Goal: Task Accomplishment & Management: Complete application form

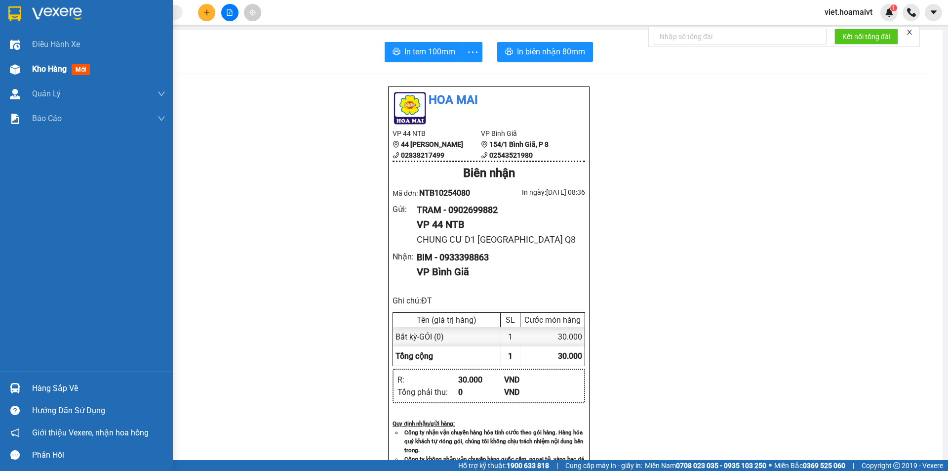
click at [49, 69] on span "Kho hàng" at bounding box center [49, 68] width 35 height 9
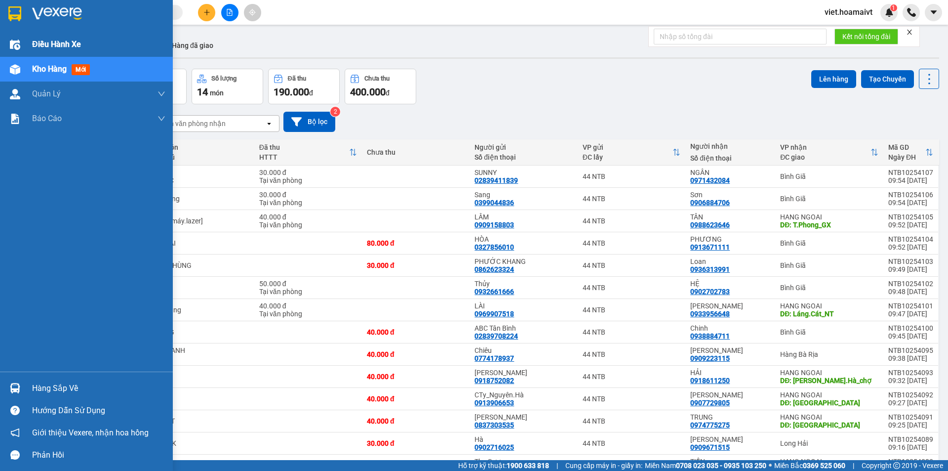
click at [53, 44] on span "Điều hành xe" at bounding box center [56, 44] width 49 height 12
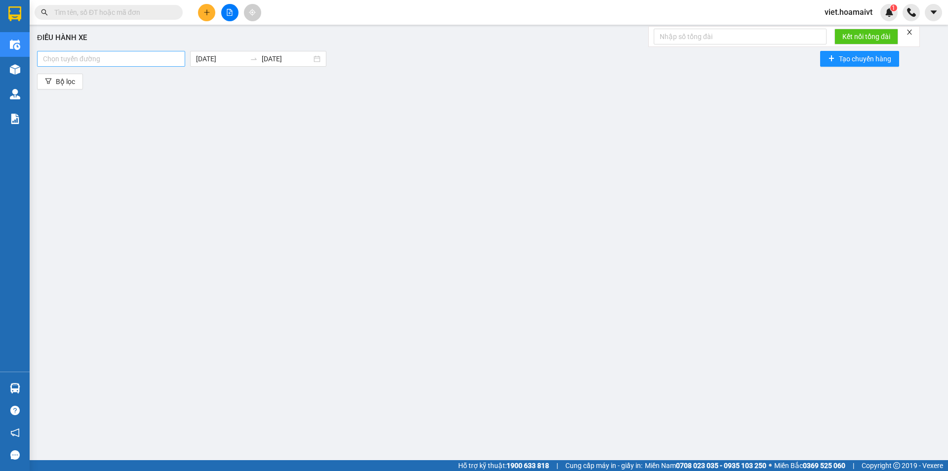
click at [81, 63] on div at bounding box center [111, 59] width 143 height 12
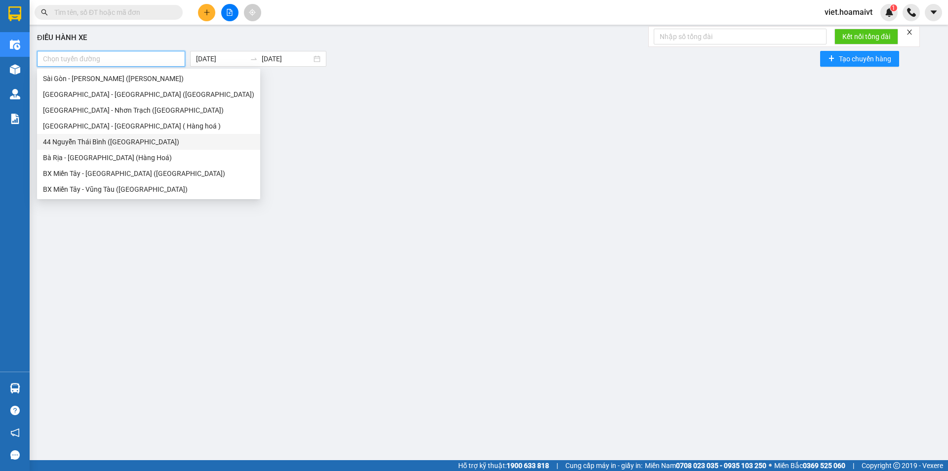
click at [81, 147] on div "44 Nguyễn Thái Bình ([GEOGRAPHIC_DATA])" at bounding box center [148, 141] width 211 height 11
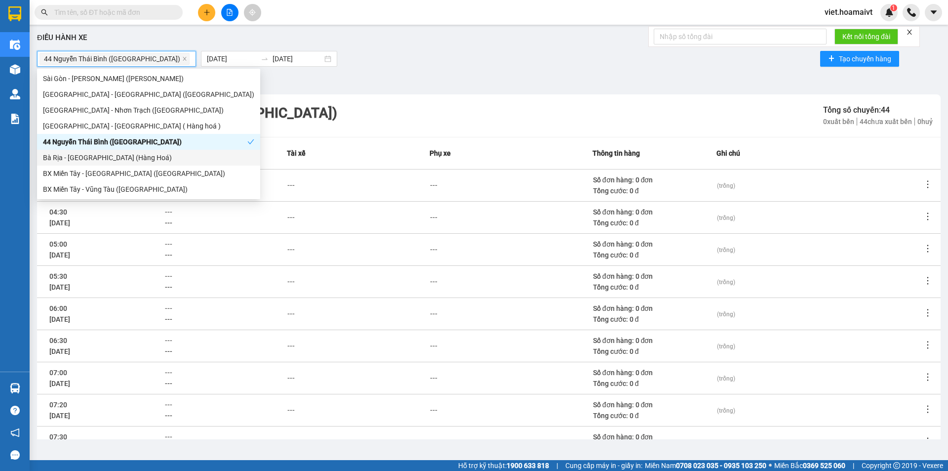
scroll to position [91, 0]
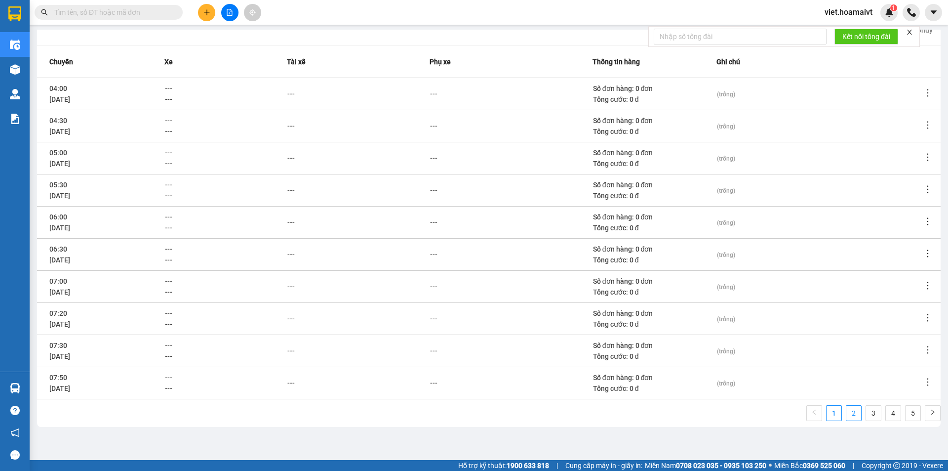
click at [851, 412] on link "2" at bounding box center [854, 412] width 15 height 15
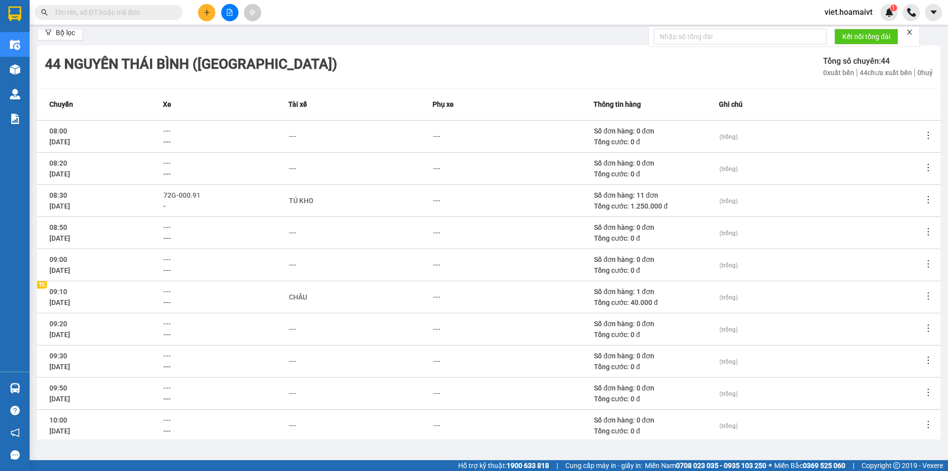
scroll to position [0, 0]
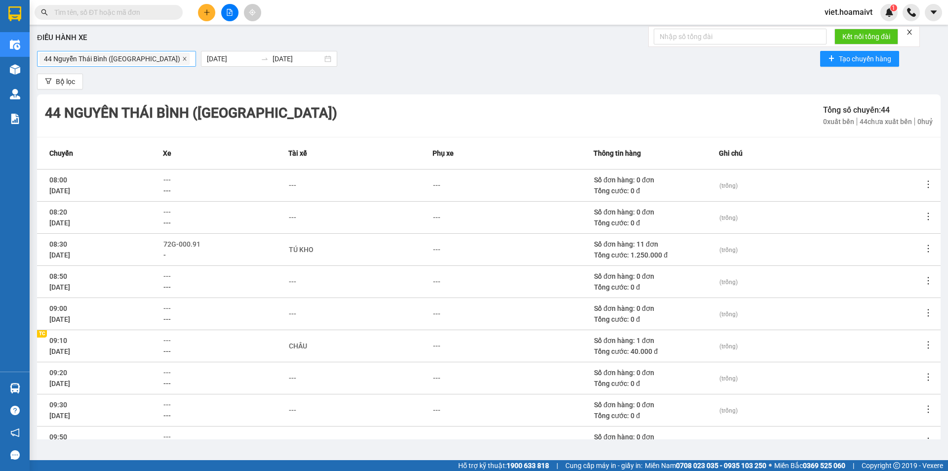
click at [182, 57] on icon "close" at bounding box center [184, 58] width 5 height 5
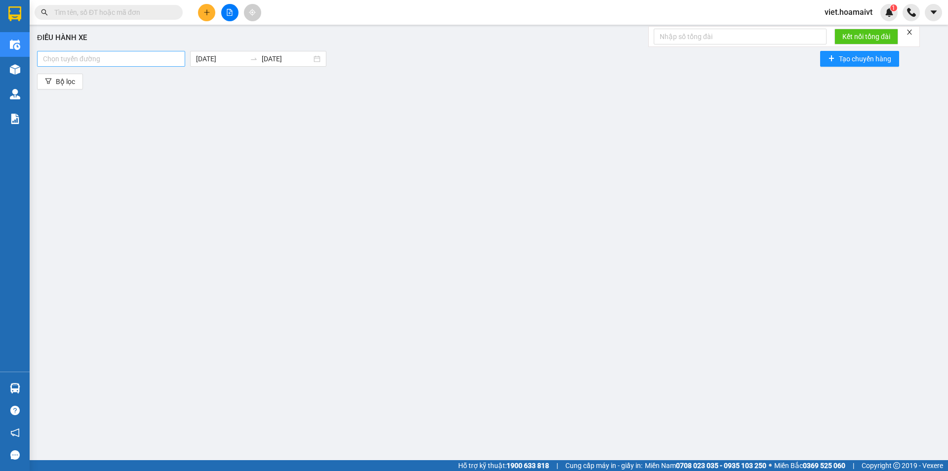
click at [147, 58] on div at bounding box center [111, 59] width 143 height 12
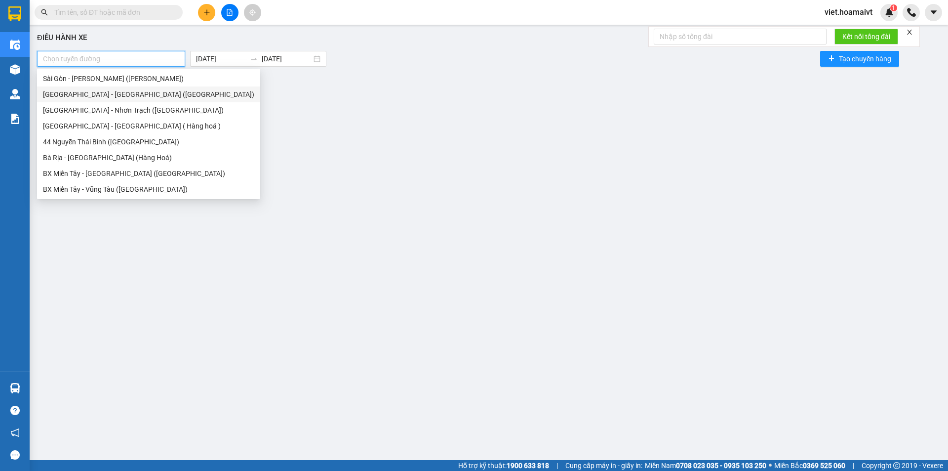
click at [97, 97] on div "[GEOGRAPHIC_DATA] - [GEOGRAPHIC_DATA] ([GEOGRAPHIC_DATA])" at bounding box center [148, 94] width 211 height 11
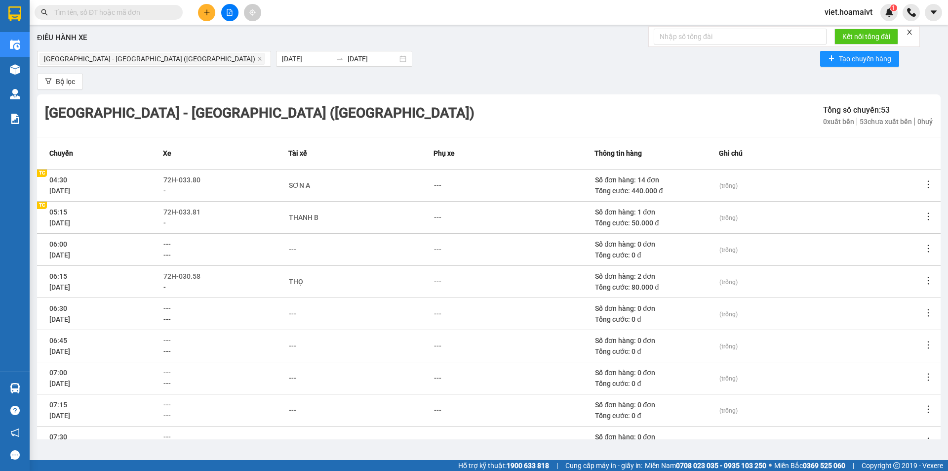
click at [924, 187] on icon "more" at bounding box center [929, 184] width 10 height 10
click at [924, 180] on icon "more" at bounding box center [929, 184] width 10 height 10
click at [901, 227] on span "Xem phơi" at bounding box center [896, 227] width 29 height 8
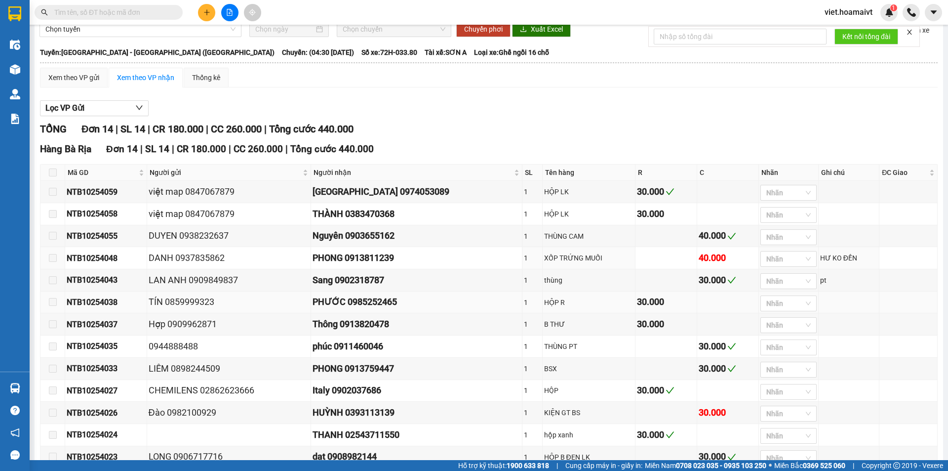
scroll to position [49, 0]
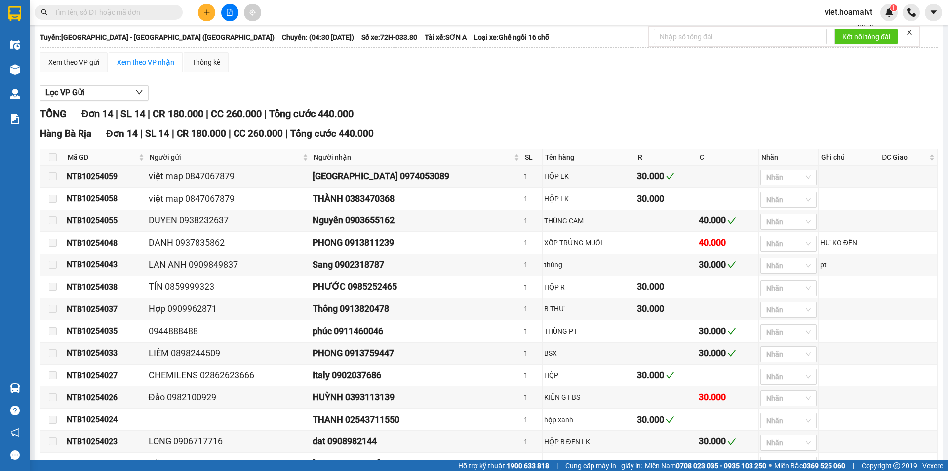
click at [136, 12] on input "text" at bounding box center [112, 12] width 117 height 11
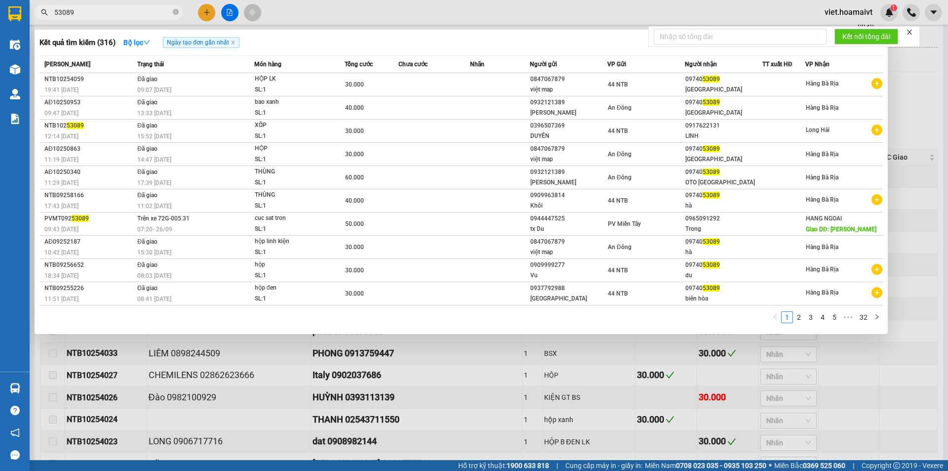
click at [453, 396] on div at bounding box center [474, 235] width 948 height 471
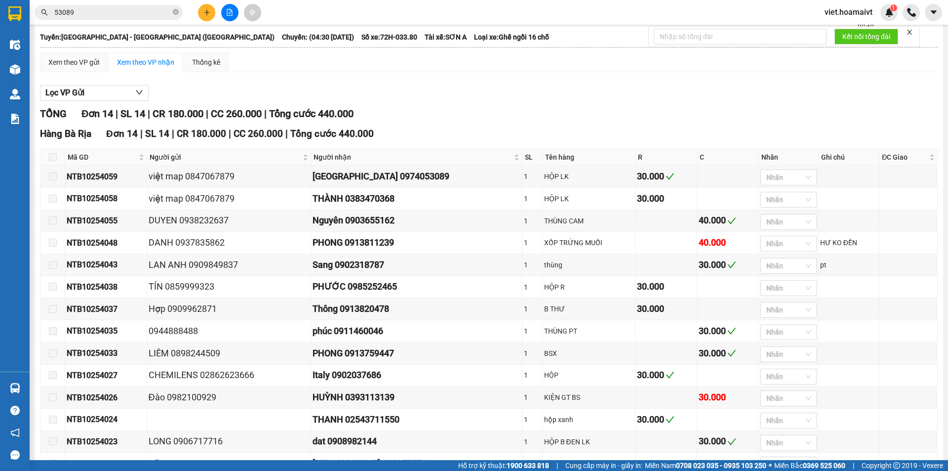
click at [100, 9] on input "53089" at bounding box center [112, 12] width 117 height 11
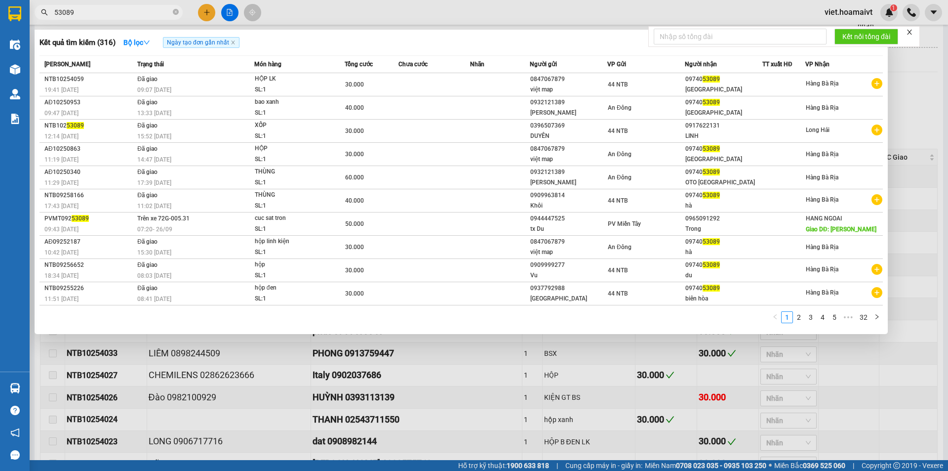
click at [100, 9] on input "53089" at bounding box center [112, 12] width 117 height 11
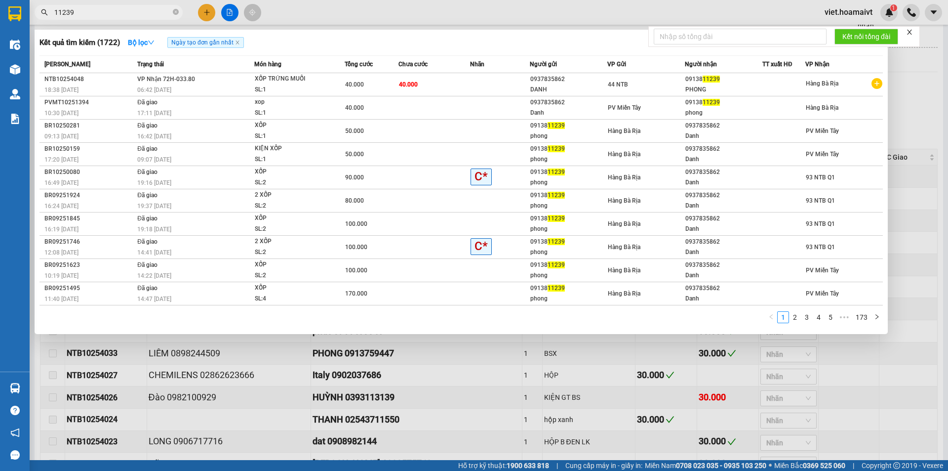
type input "11239"
click at [529, 9] on div at bounding box center [474, 235] width 948 height 471
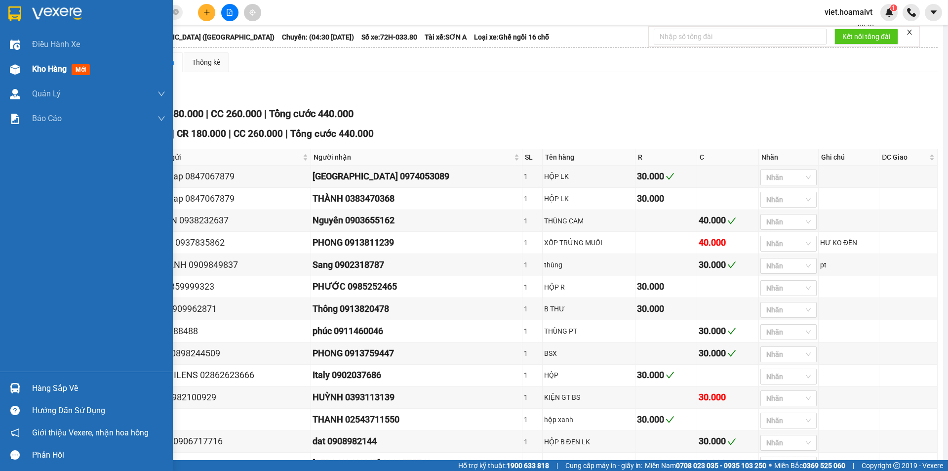
click at [51, 70] on span "Kho hàng" at bounding box center [49, 68] width 35 height 9
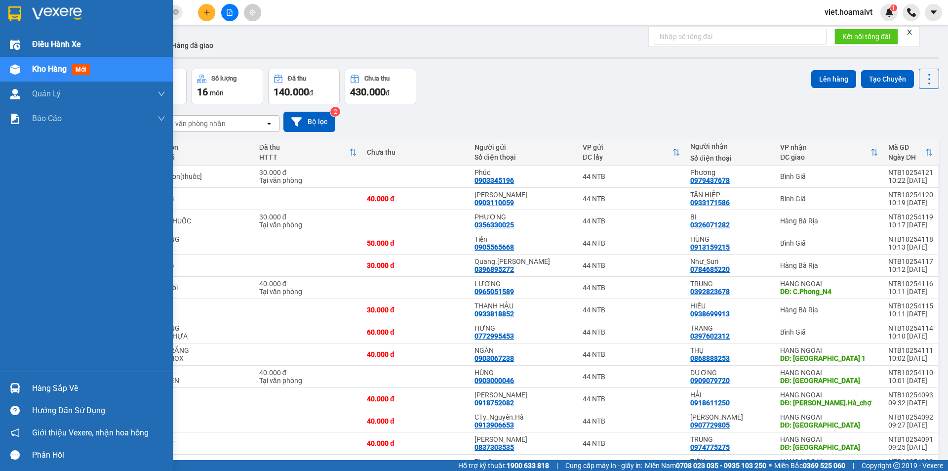
click at [57, 46] on span "Điều hành xe" at bounding box center [56, 44] width 49 height 12
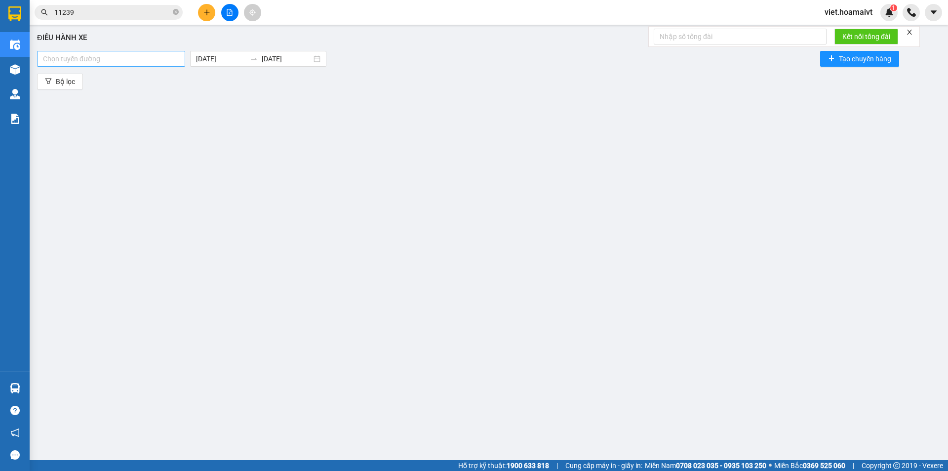
click at [138, 63] on div at bounding box center [111, 59] width 143 height 12
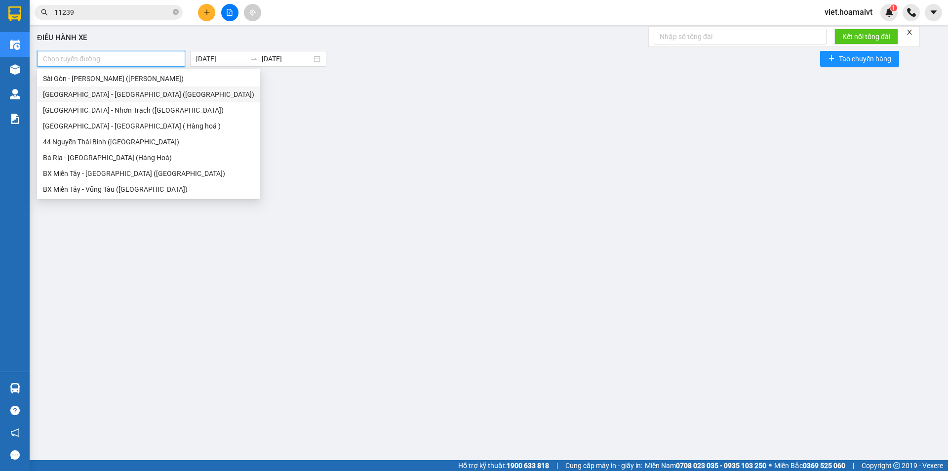
click at [84, 94] on div "[GEOGRAPHIC_DATA] - [GEOGRAPHIC_DATA] ([GEOGRAPHIC_DATA])" at bounding box center [148, 94] width 211 height 11
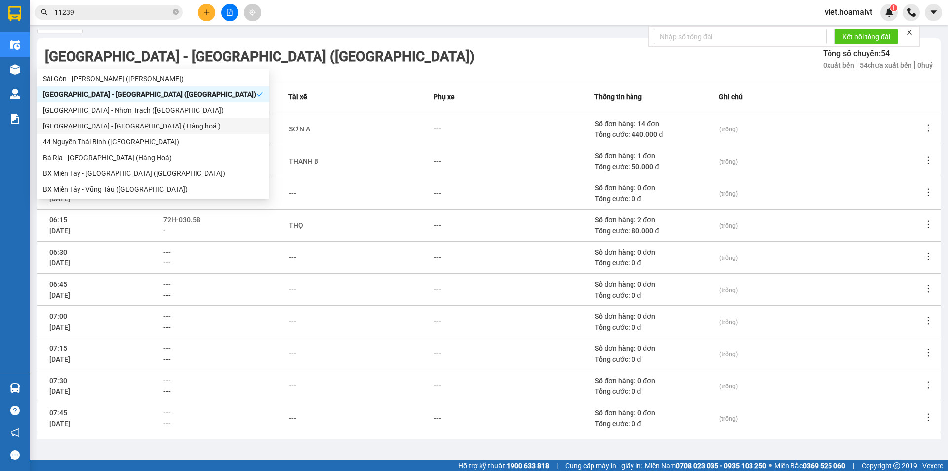
scroll to position [91, 0]
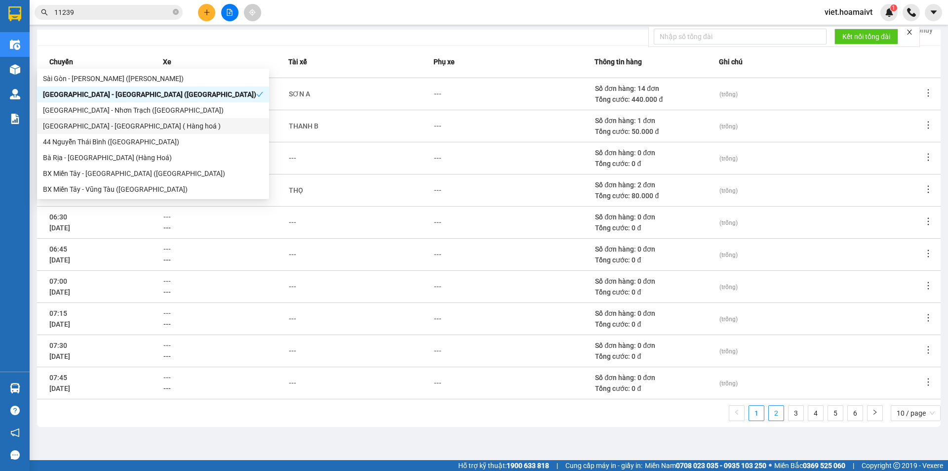
click at [769, 416] on link "2" at bounding box center [776, 412] width 15 height 15
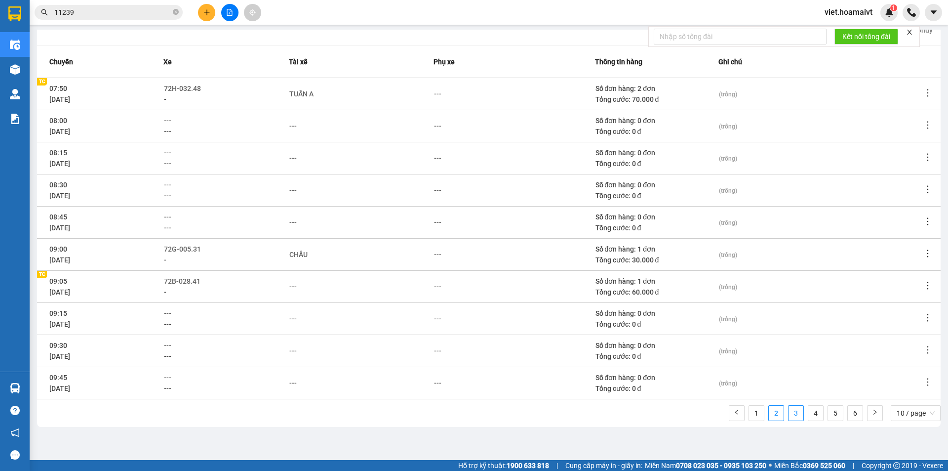
click at [789, 413] on link "3" at bounding box center [796, 412] width 15 height 15
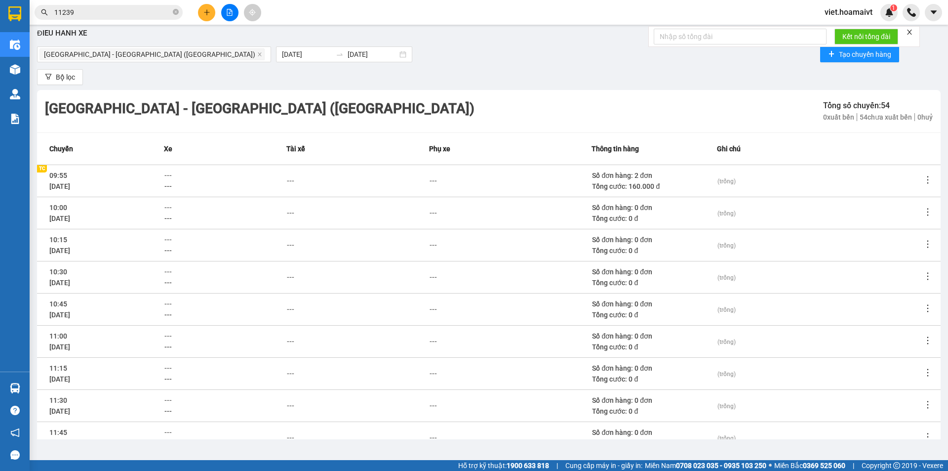
scroll to position [0, 0]
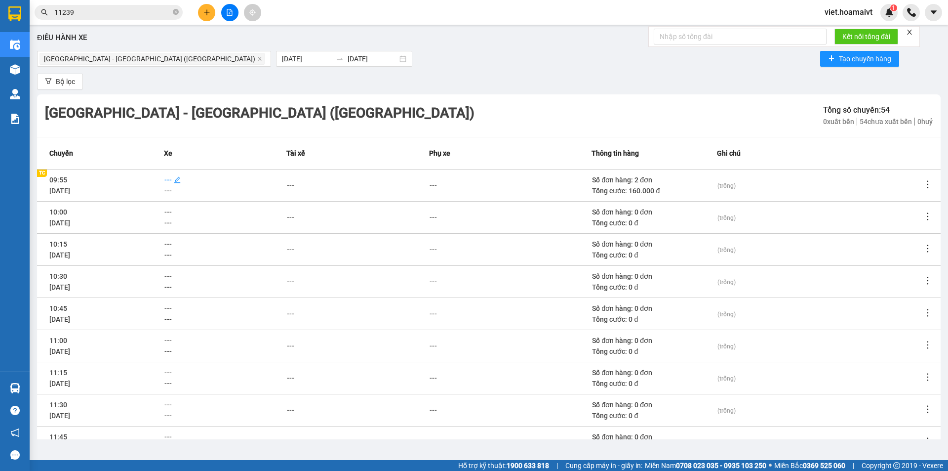
click at [166, 182] on span "---" at bounding box center [167, 180] width 7 height 8
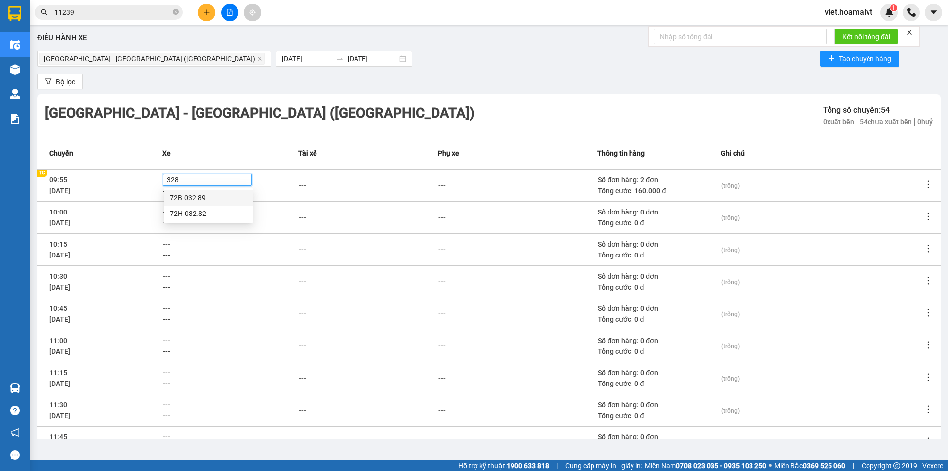
type input "3289"
click at [195, 202] on div "72B-032.89" at bounding box center [208, 197] width 77 height 11
click at [394, 70] on div "Điều hành xe [GEOGRAPHIC_DATA] - [GEOGRAPHIC_DATA] (Hàng Hoá) [DATE] [DATE] T…" at bounding box center [489, 234] width 909 height 409
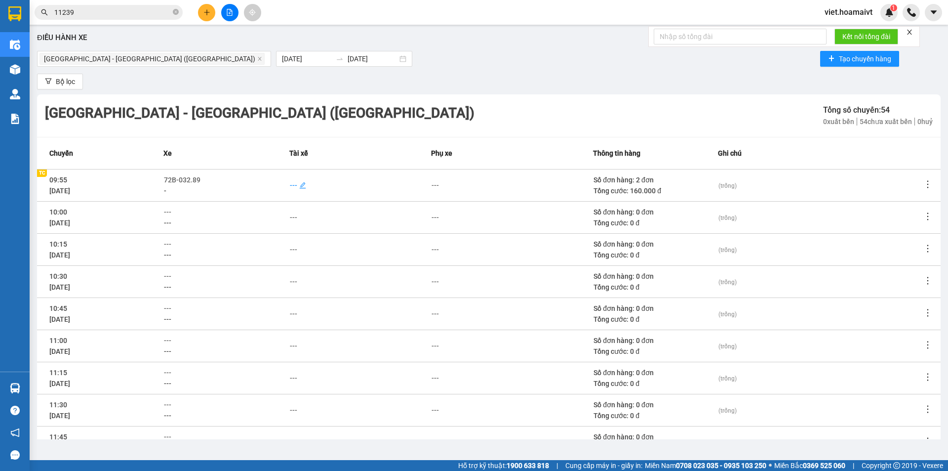
click at [293, 187] on div "---" at bounding box center [293, 185] width 7 height 11
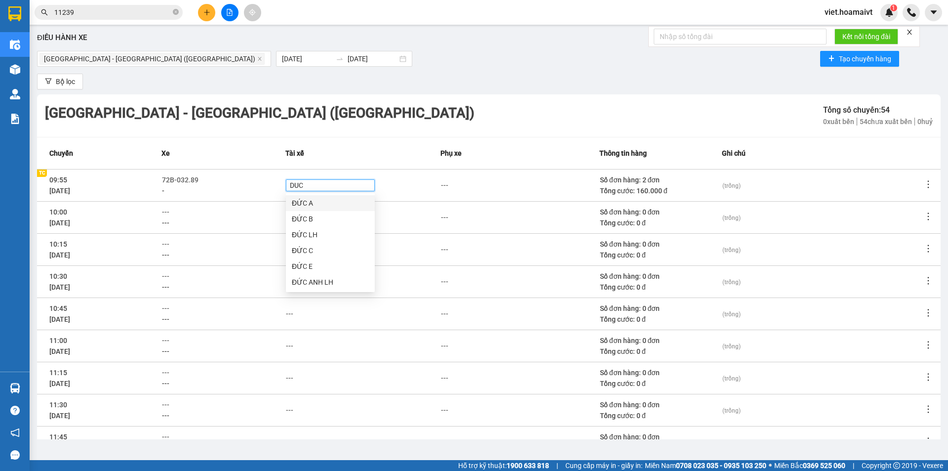
type input "DUC A"
click at [307, 219] on div "ĐỨC ANH LH" at bounding box center [330, 218] width 77 height 11
click at [439, 65] on div "[GEOGRAPHIC_DATA] - [GEOGRAPHIC_DATA] (Hàng Hoá) [DATE] [DATE] Tạo chuyến hàng" at bounding box center [489, 59] width 904 height 20
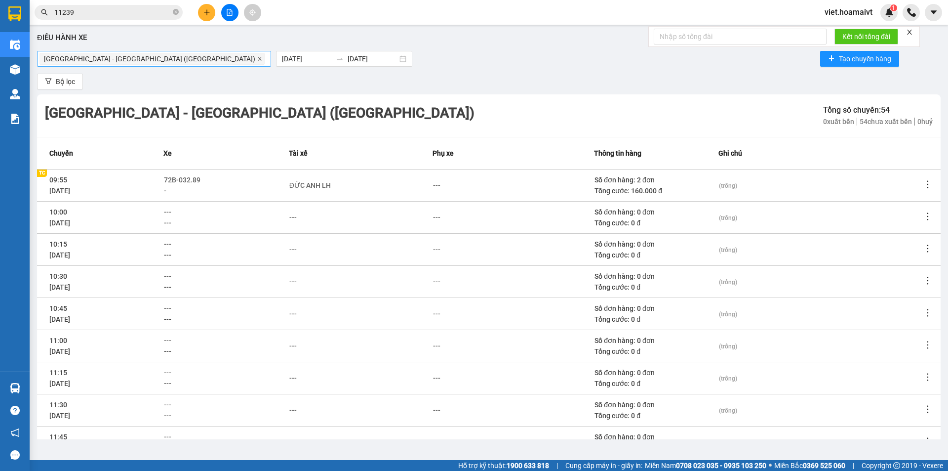
click at [257, 56] on icon "close" at bounding box center [259, 58] width 5 height 5
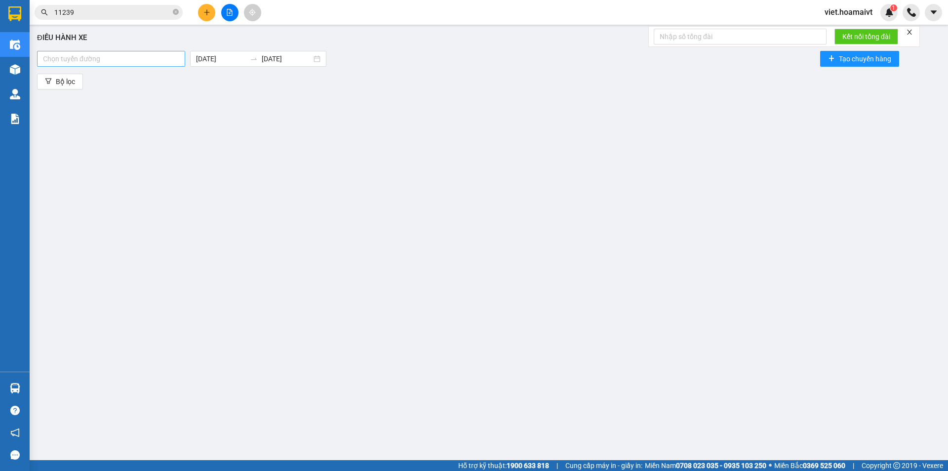
click at [117, 59] on div at bounding box center [111, 59] width 143 height 12
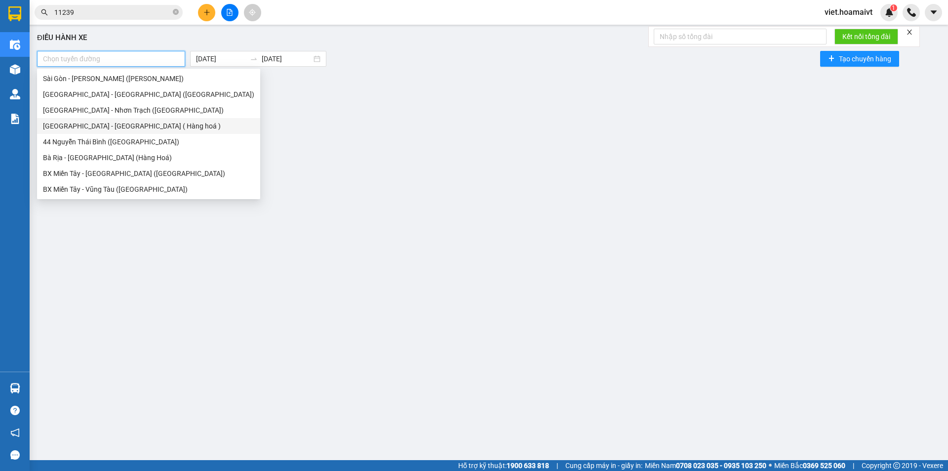
click at [91, 131] on div "[GEOGRAPHIC_DATA] - [GEOGRAPHIC_DATA] ( Hàng hoá )" at bounding box center [148, 126] width 211 height 11
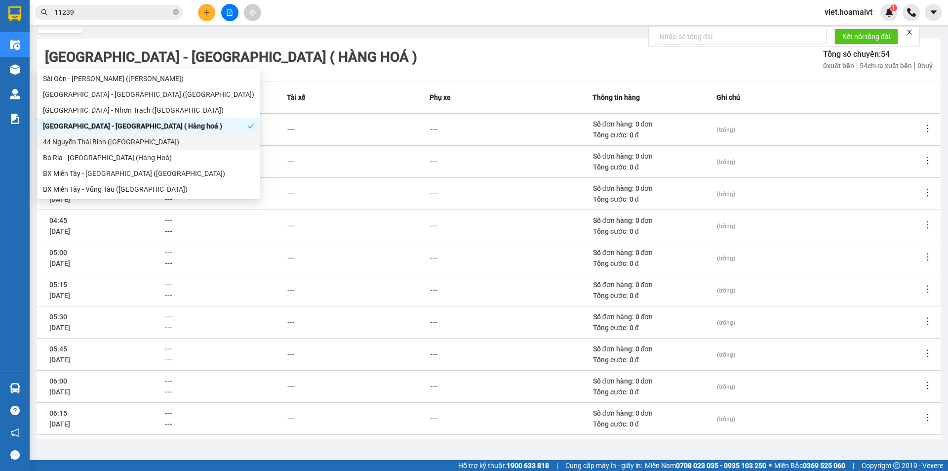
scroll to position [91, 0]
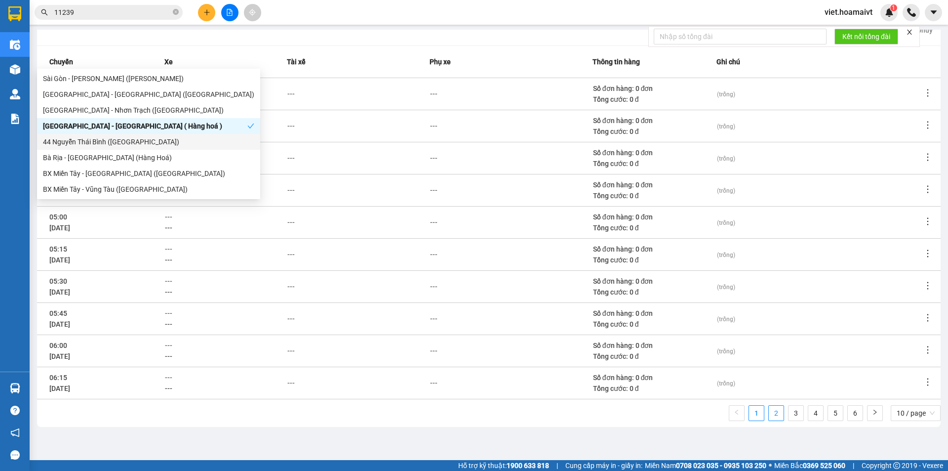
click at [769, 410] on link "2" at bounding box center [776, 412] width 15 height 15
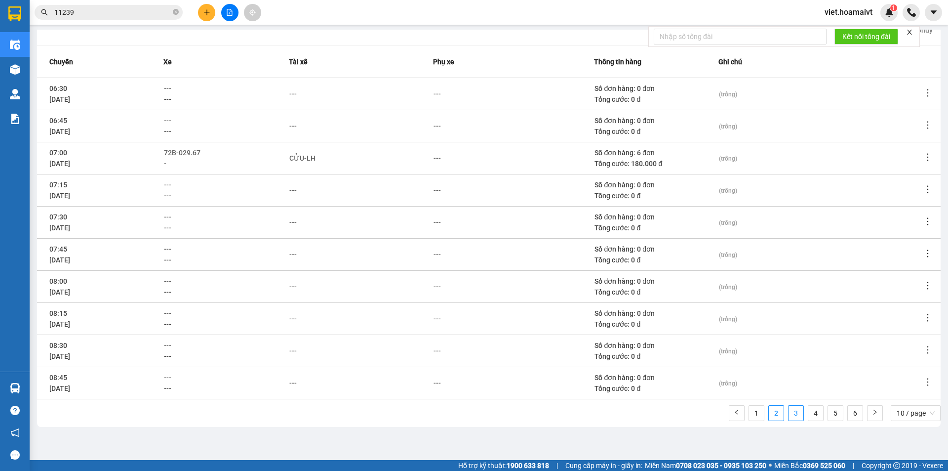
click at [789, 410] on link "3" at bounding box center [796, 412] width 15 height 15
click at [172, 216] on span "---" at bounding box center [168, 217] width 7 height 8
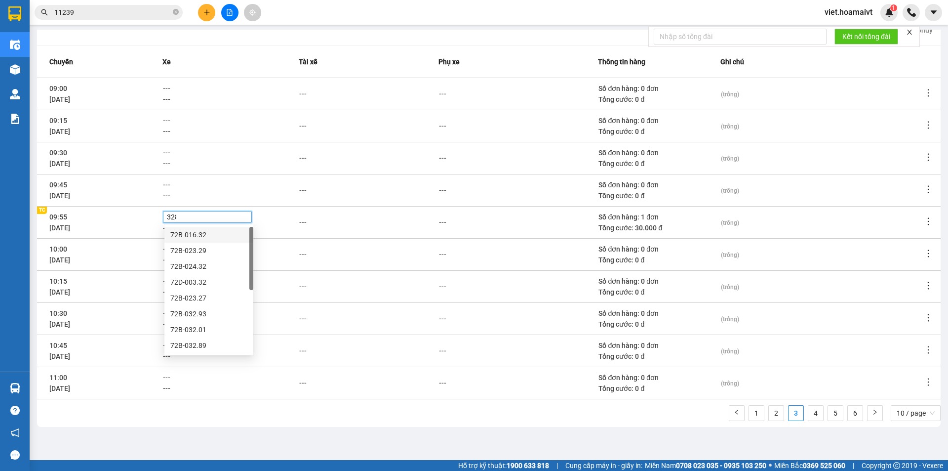
type input "3289"
click at [188, 235] on div "72B-032.89" at bounding box center [208, 234] width 77 height 11
click at [300, 222] on div "---" at bounding box center [302, 222] width 7 height 11
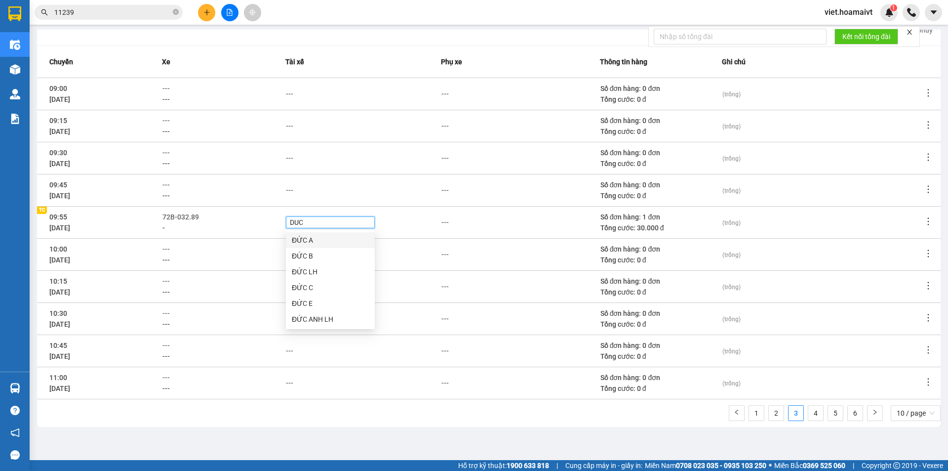
type input "DUC A"
click at [323, 258] on div "ĐỨC ANH LH" at bounding box center [330, 255] width 77 height 11
click at [405, 123] on div "---" at bounding box center [363, 126] width 155 height 11
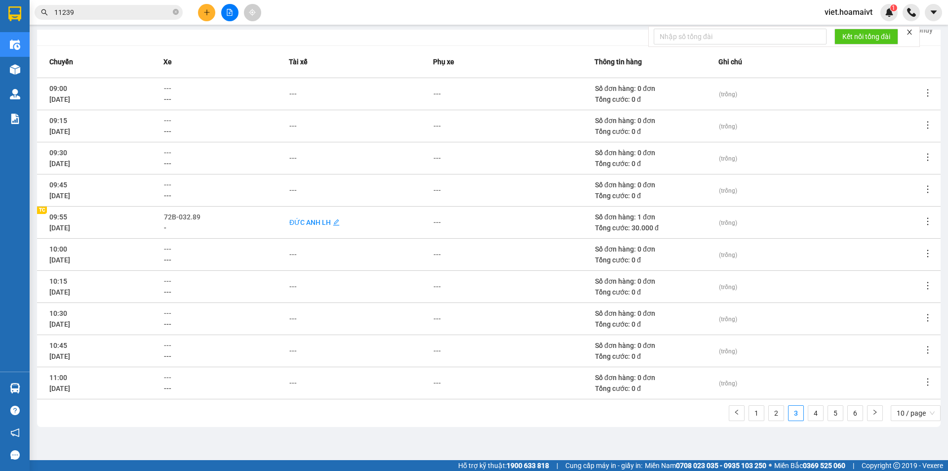
scroll to position [0, 0]
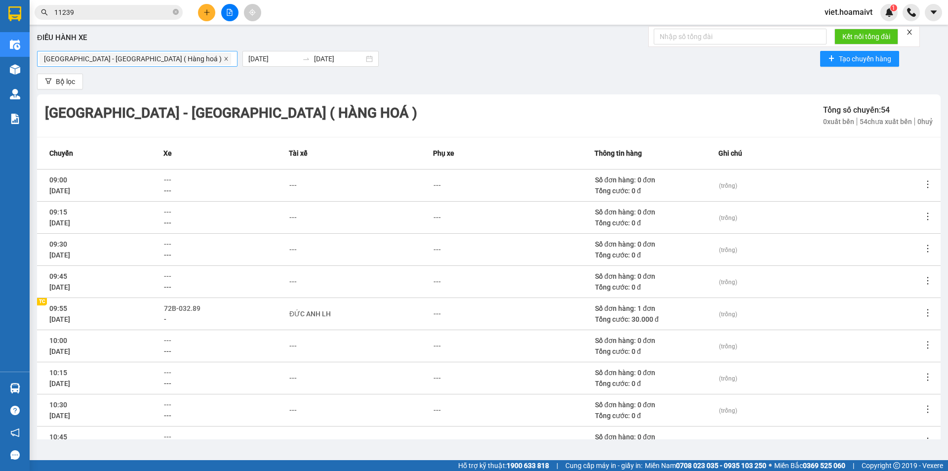
click at [224, 59] on icon "close" at bounding box center [226, 58] width 5 height 5
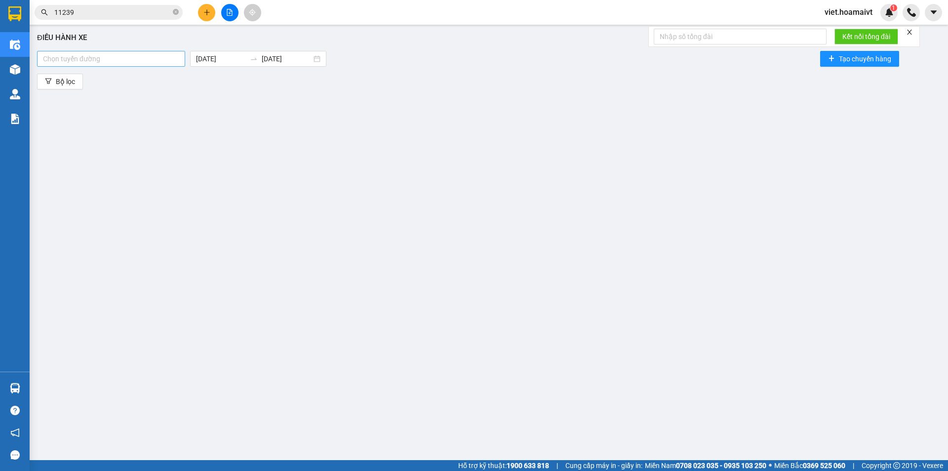
click at [106, 59] on div at bounding box center [111, 59] width 143 height 12
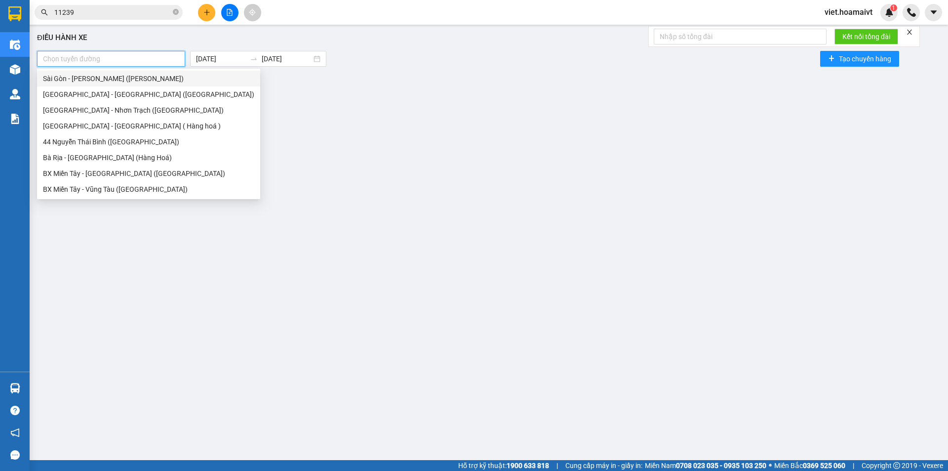
click at [94, 81] on div "Sài Gòn - [PERSON_NAME] ([PERSON_NAME])" at bounding box center [148, 78] width 211 height 11
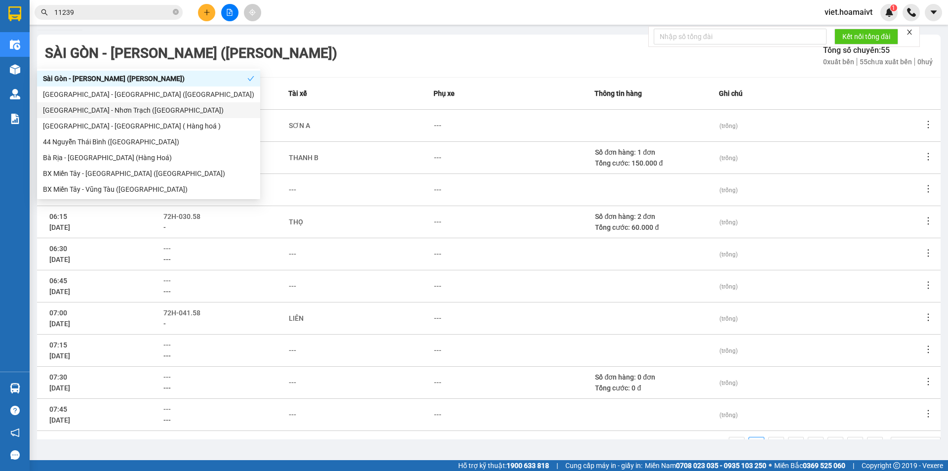
scroll to position [91, 0]
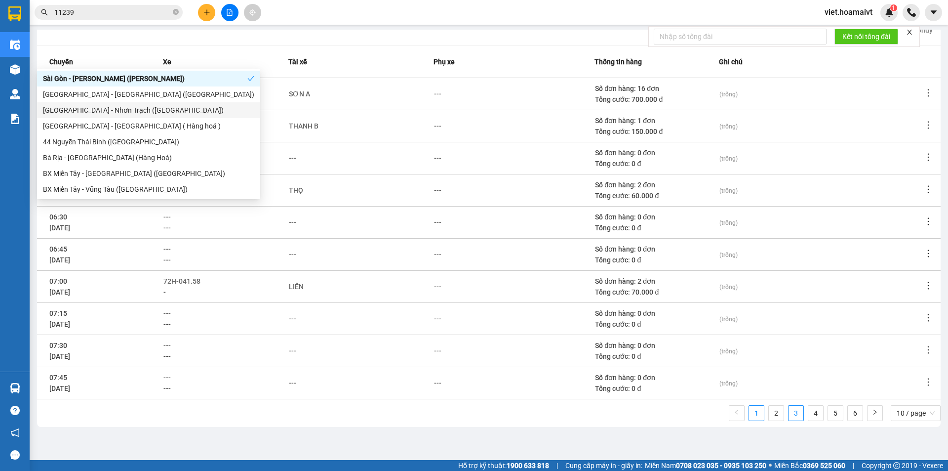
click at [789, 420] on link "3" at bounding box center [796, 412] width 15 height 15
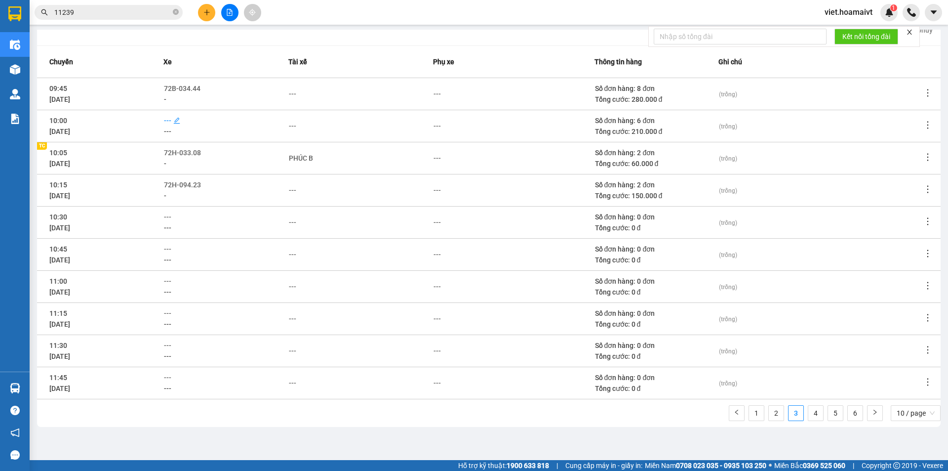
click at [169, 125] on span "---" at bounding box center [167, 120] width 7 height 11
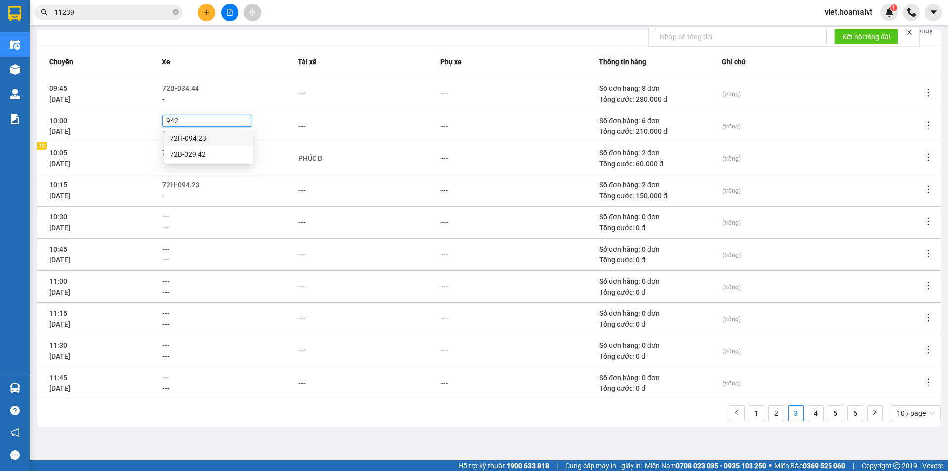
type input "9423"
click at [192, 146] on body "Kết quả tìm kiếm ( 1722 ) Bộ lọc Ngày tạo đơn gần nhất Mã ĐH Trạng thái Món hàn…" at bounding box center [474, 235] width 948 height 471
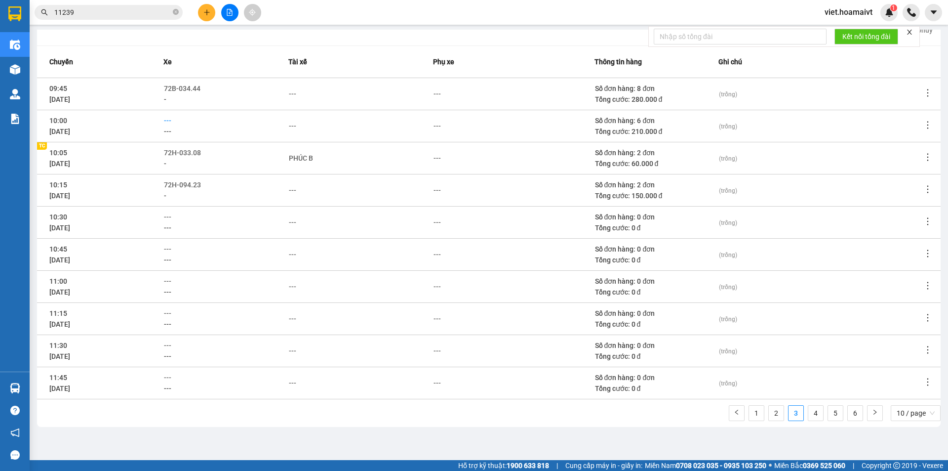
click at [171, 122] on span "---" at bounding box center [167, 121] width 7 height 8
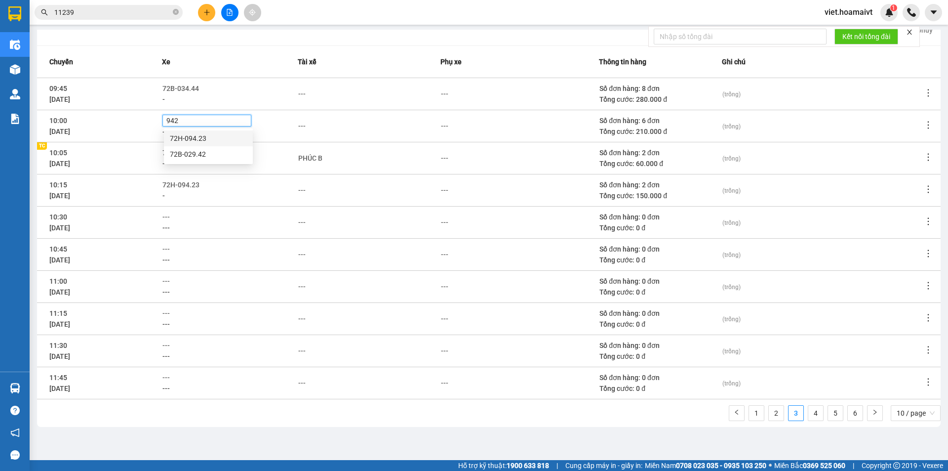
type input "9423"
click at [188, 134] on div "72H-094.23" at bounding box center [208, 138] width 77 height 11
click at [306, 126] on div "---" at bounding box center [301, 126] width 7 height 11
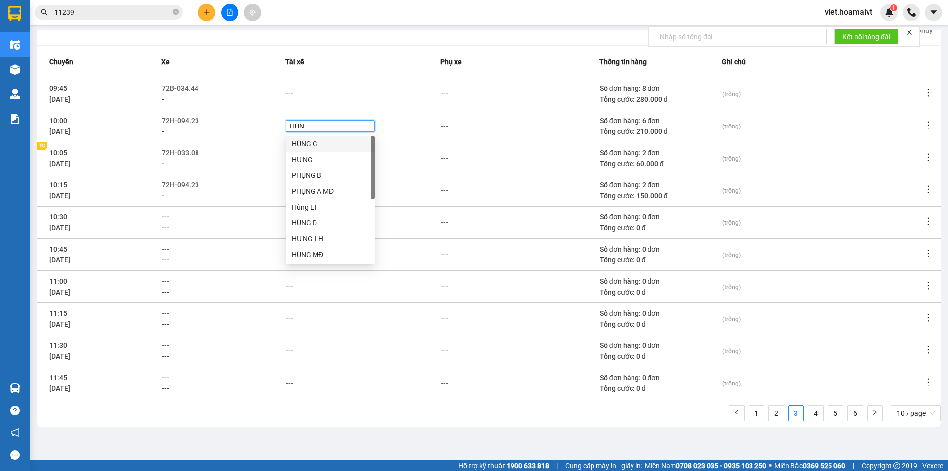
type input "HUNG"
click at [313, 159] on div "HƯNG" at bounding box center [330, 159] width 77 height 11
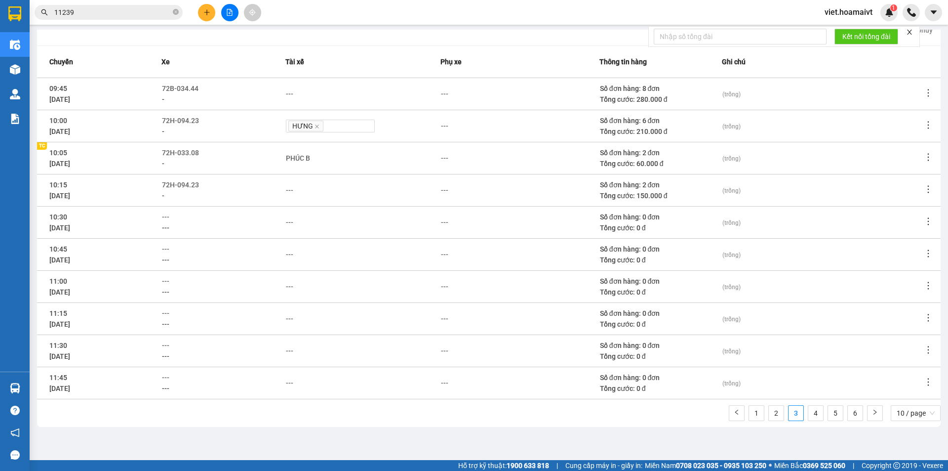
click at [382, 58] on div "Tài xế" at bounding box center [362, 61] width 155 height 11
click at [911, 31] on icon "close" at bounding box center [909, 32] width 7 height 7
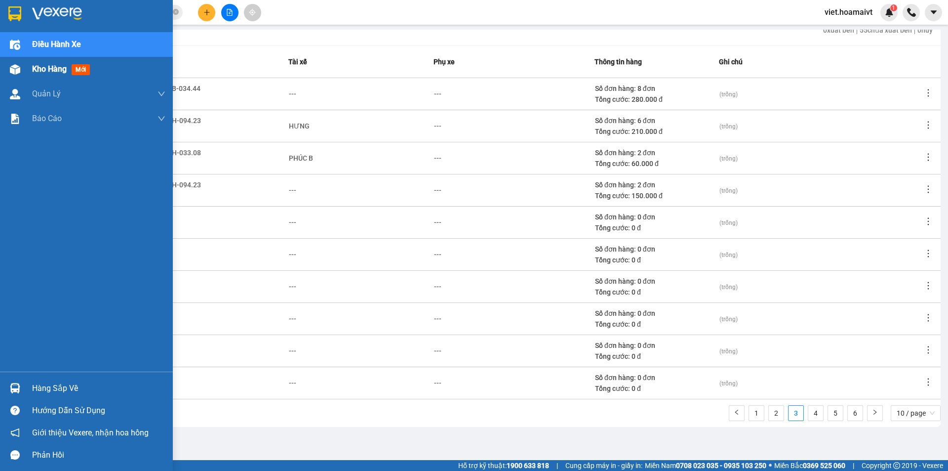
click at [51, 64] on span "Kho hàng" at bounding box center [49, 68] width 35 height 9
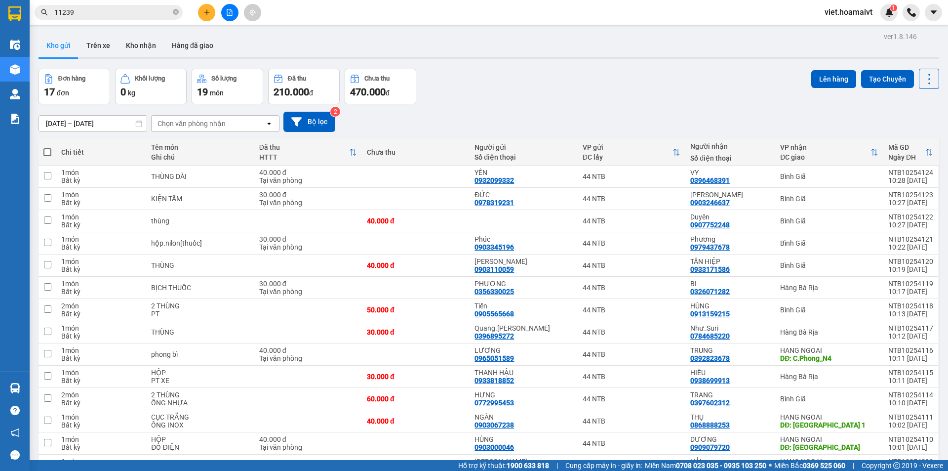
click at [666, 87] on div "Đơn hàng 17 đơn Khối lượng 0 kg Số lượng 19 món Đã thu 210.000 đ Chưa thu 470.0…" at bounding box center [489, 87] width 901 height 36
click at [205, 7] on button at bounding box center [206, 12] width 17 height 17
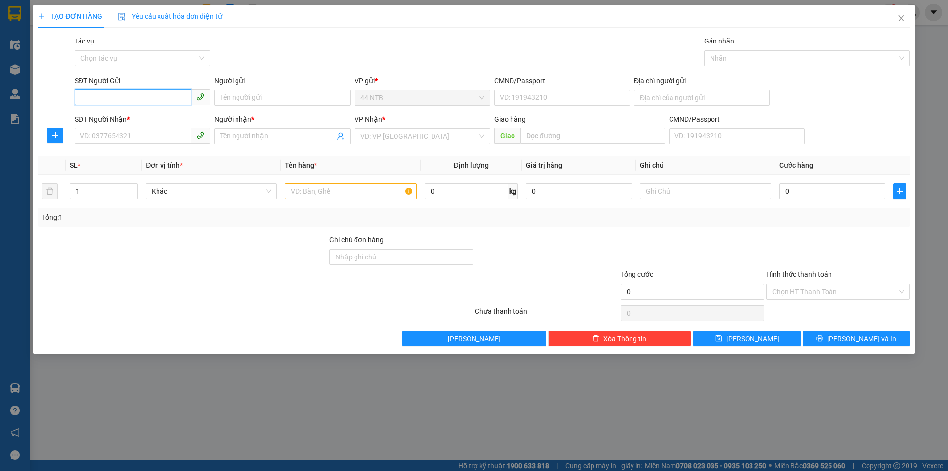
click at [127, 96] on input "SĐT Người Gửi" at bounding box center [133, 97] width 117 height 16
type input "0707627547"
click at [135, 114] on div "0707627547 - Kháng" at bounding box center [143, 117] width 124 height 11
type input "Kháng"
type input "083083010989"
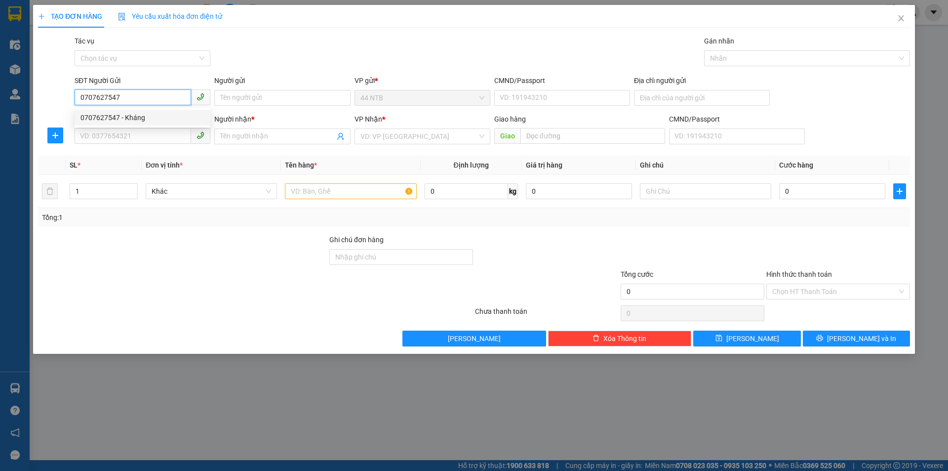
type input "0902312525"
type input "Giác Thành"
type input "0707627547"
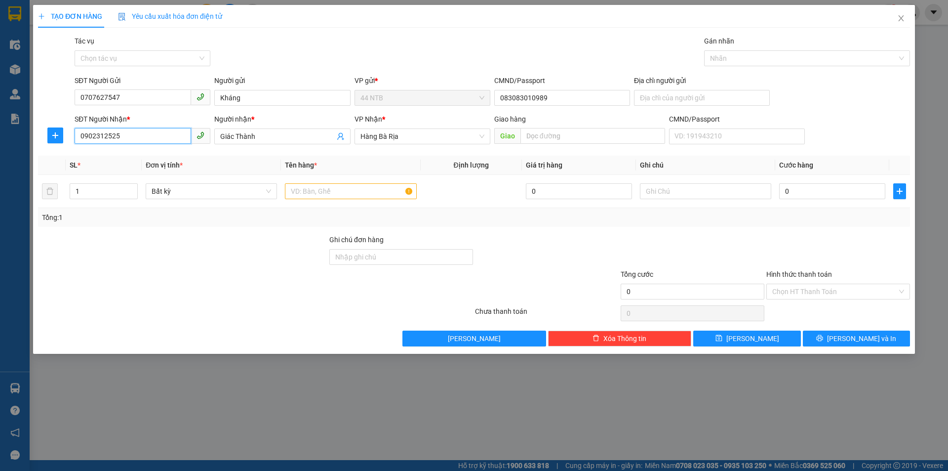
click at [149, 137] on input "0902312525" at bounding box center [133, 136] width 117 height 16
type input "0986187576"
click at [145, 154] on div "0986187576 - [PERSON_NAME]" at bounding box center [143, 156] width 124 height 11
type input "[PERSON_NAME]"
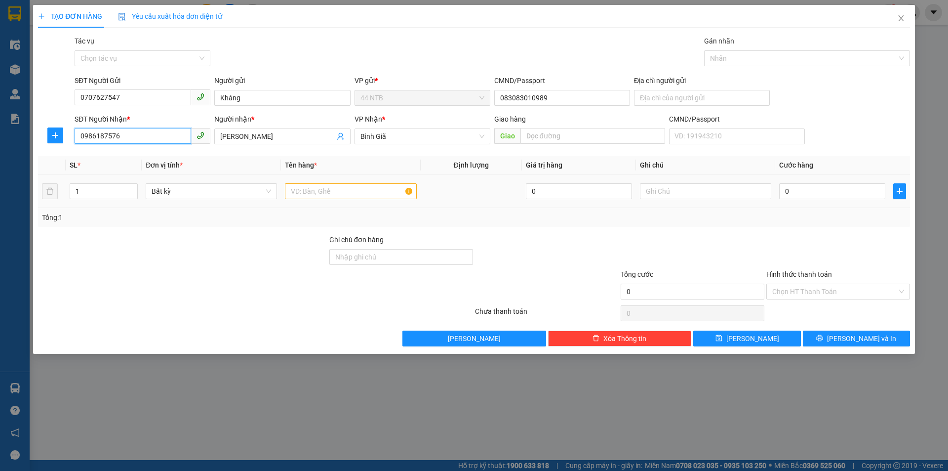
type input "0986187576"
click at [319, 198] on input "text" at bounding box center [350, 191] width 131 height 16
type input "GÓI"
click at [716, 191] on input "text" at bounding box center [705, 191] width 131 height 16
type input "PT"
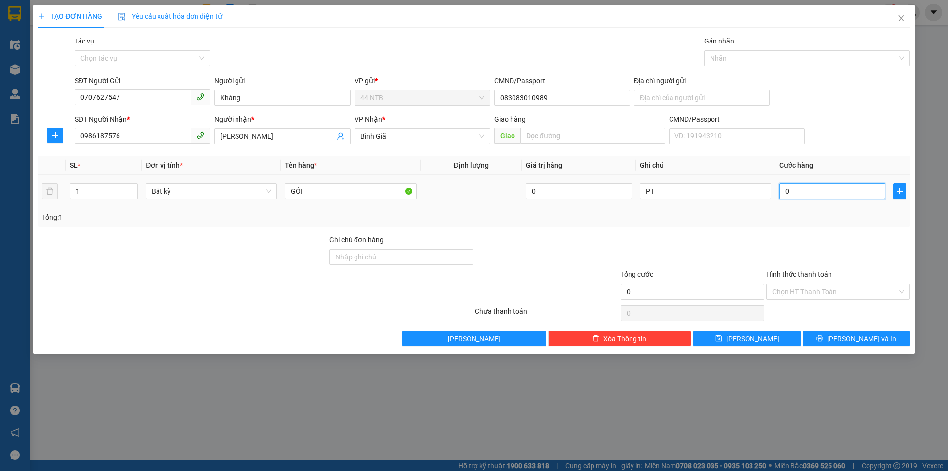
click at [813, 186] on input "0" at bounding box center [832, 191] width 106 height 16
type input "3"
type input "30"
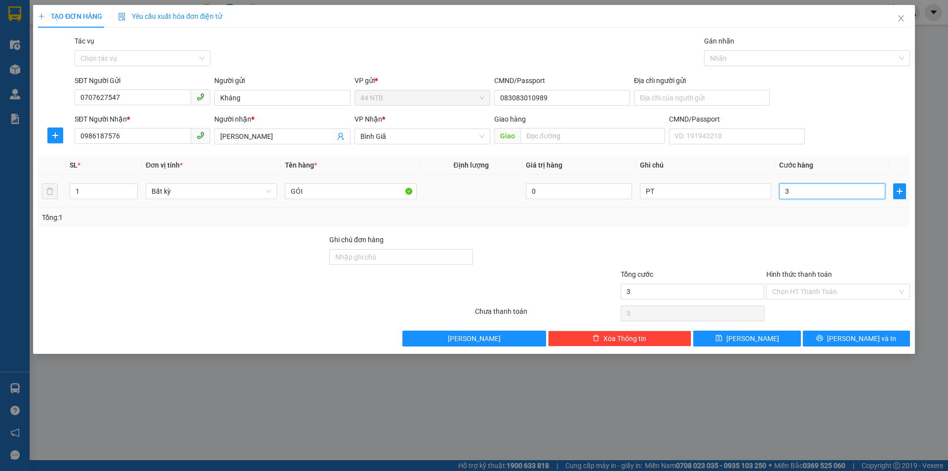
type input "30"
type input "30.000"
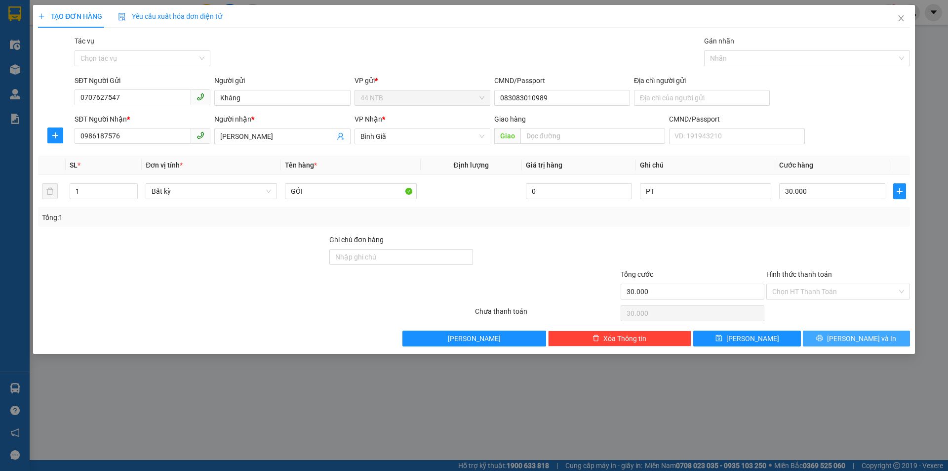
click at [860, 334] on span "[PERSON_NAME] và In" at bounding box center [861, 338] width 69 height 11
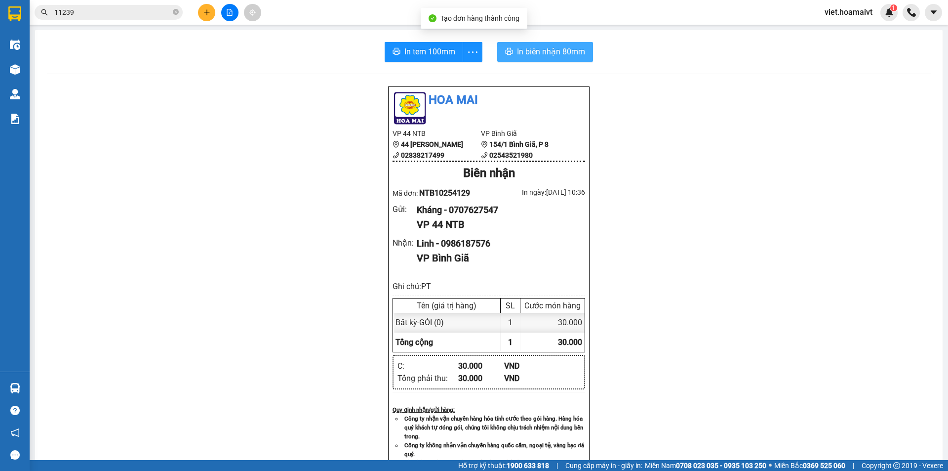
click at [517, 51] on span "In biên nhận 80mm" at bounding box center [551, 51] width 68 height 12
click at [556, 53] on span "In biên nhận 80mm" at bounding box center [551, 51] width 68 height 12
click at [551, 55] on span "In biên nhận 80mm" at bounding box center [551, 51] width 68 height 12
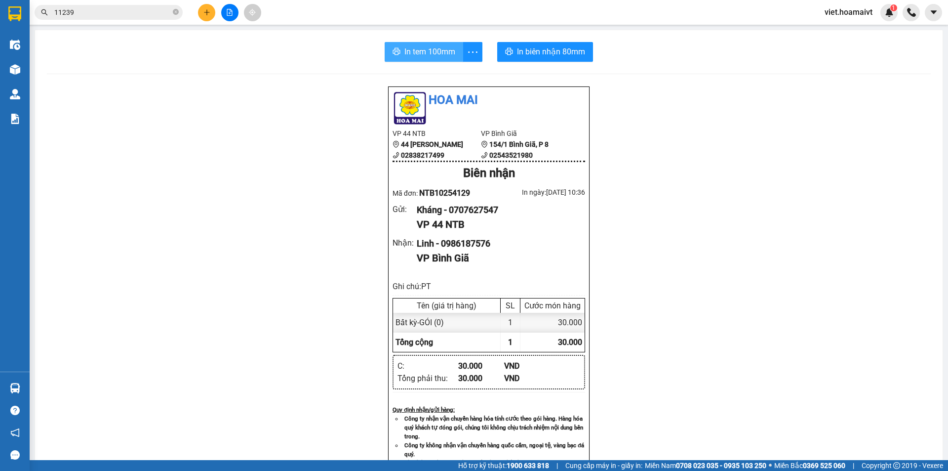
click at [421, 55] on span "In tem 100mm" at bounding box center [430, 51] width 51 height 12
click at [537, 57] on span "In biên nhận 80mm" at bounding box center [551, 51] width 68 height 12
click at [405, 51] on span "In tem 100mm" at bounding box center [430, 51] width 51 height 12
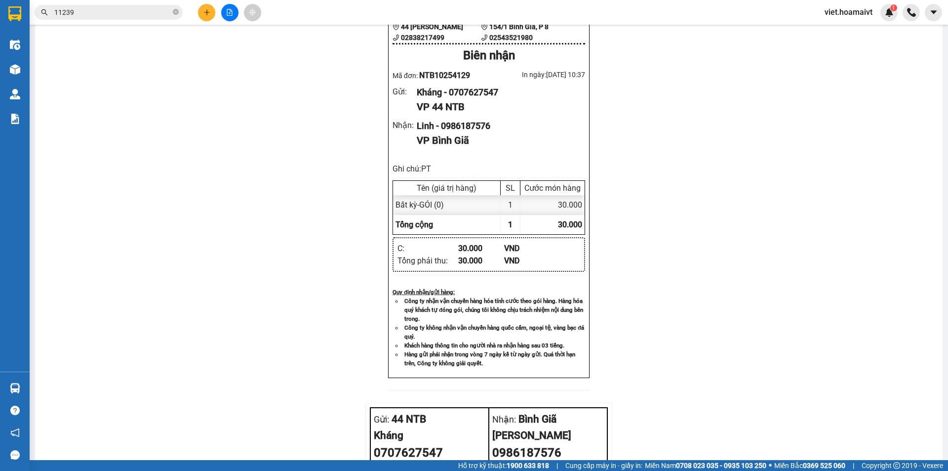
scroll to position [148, 0]
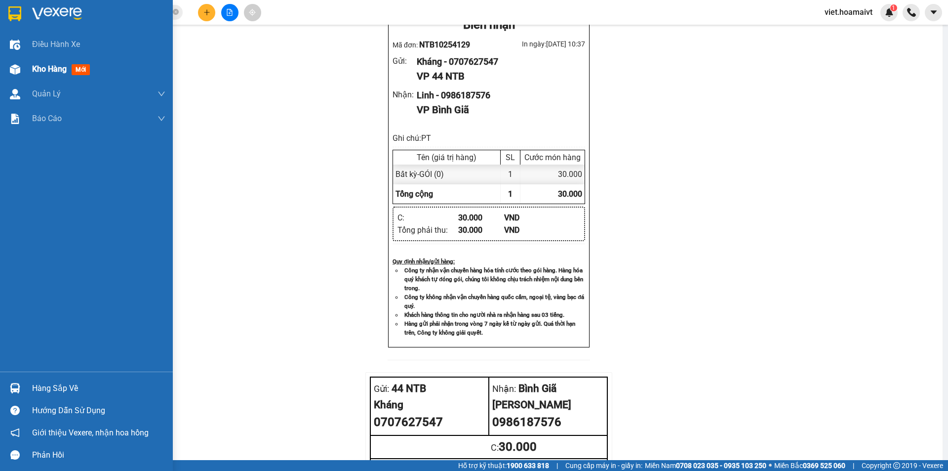
click at [45, 72] on span "Kho hàng" at bounding box center [49, 68] width 35 height 9
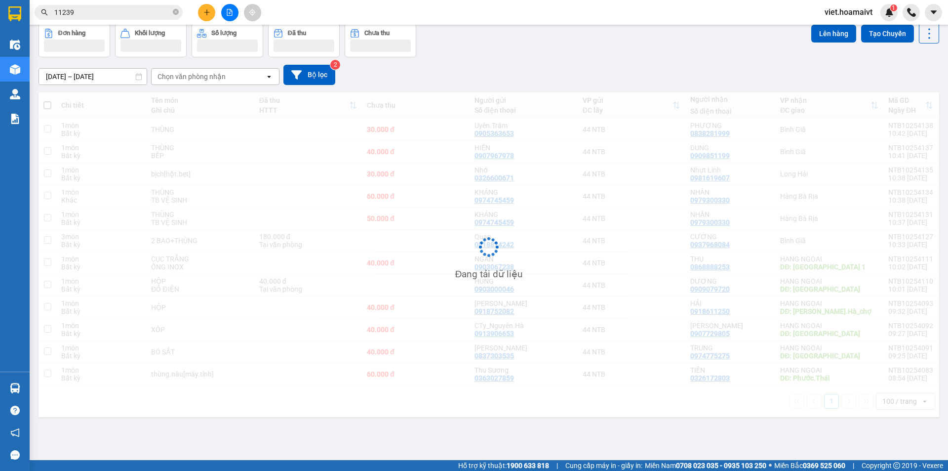
scroll to position [45, 0]
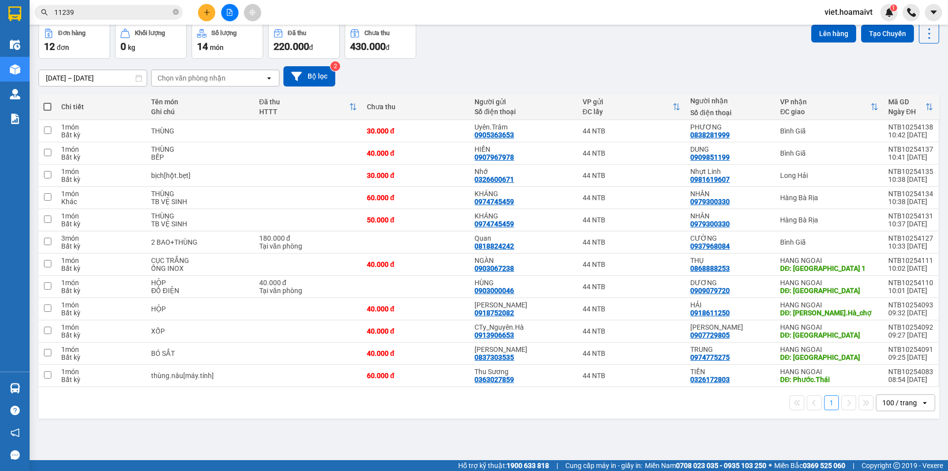
click at [234, 77] on div "Chọn văn phòng nhận" at bounding box center [209, 78] width 114 height 16
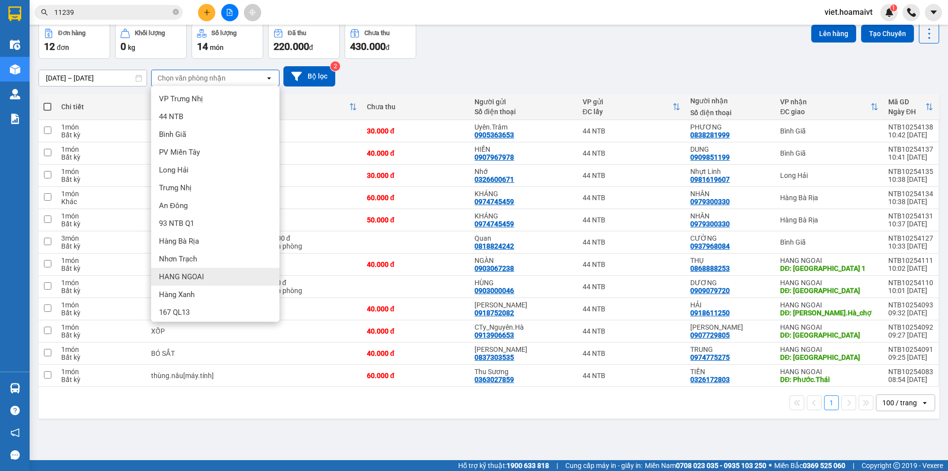
click at [218, 281] on div "HANG NGOAI" at bounding box center [215, 277] width 128 height 18
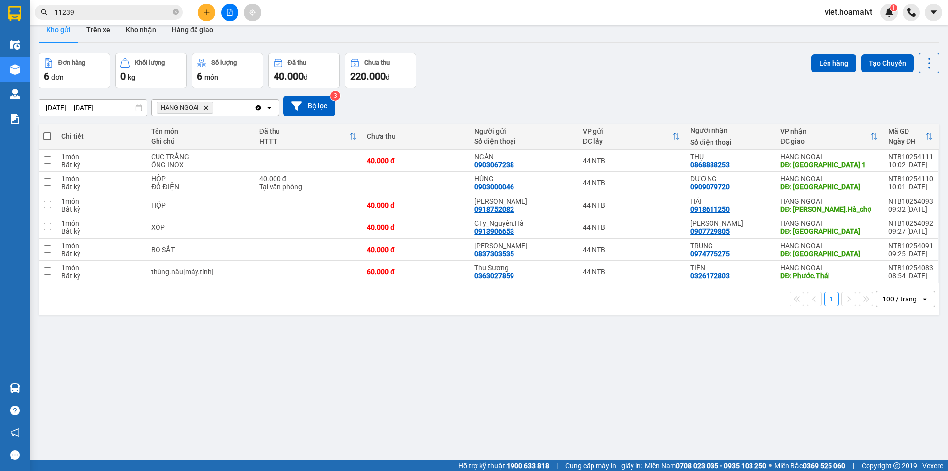
scroll to position [0, 0]
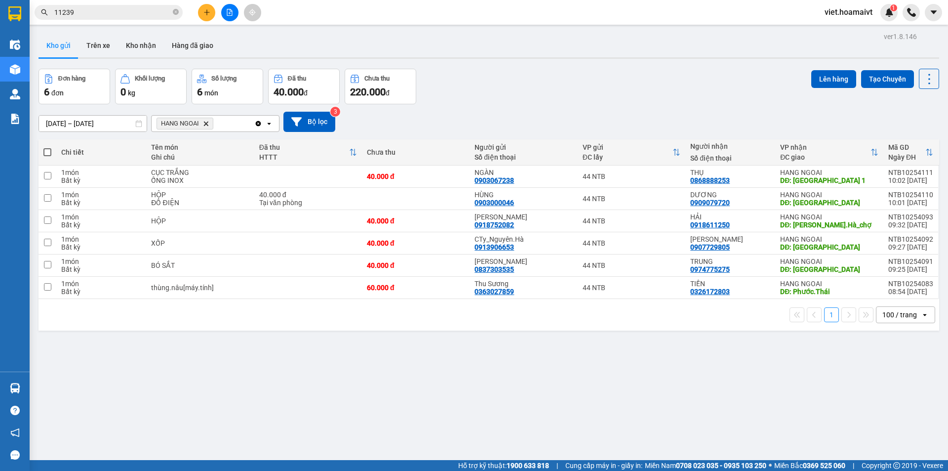
click at [509, 91] on div "Đơn hàng 6 đơn Khối lượng 0 kg Số lượng 6 món Đã thu 40.000 đ Chưa thu 220.000 …" at bounding box center [489, 87] width 901 height 36
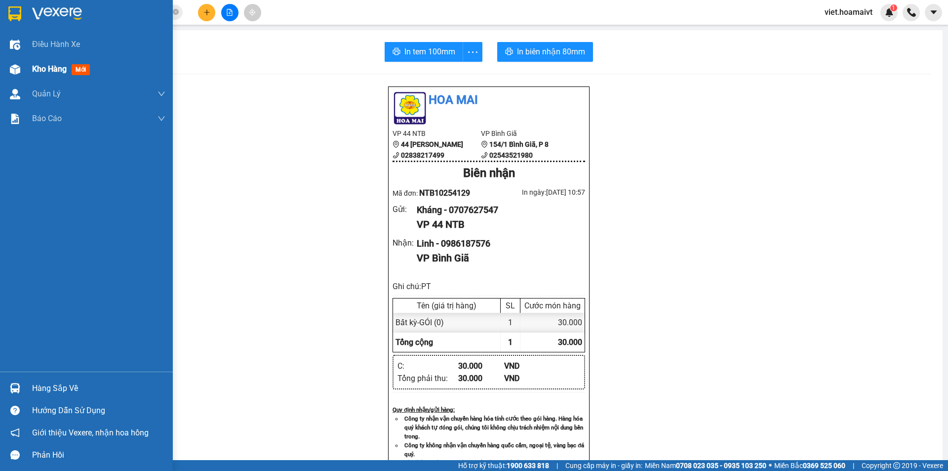
click at [61, 71] on span "Kho hàng" at bounding box center [49, 68] width 35 height 9
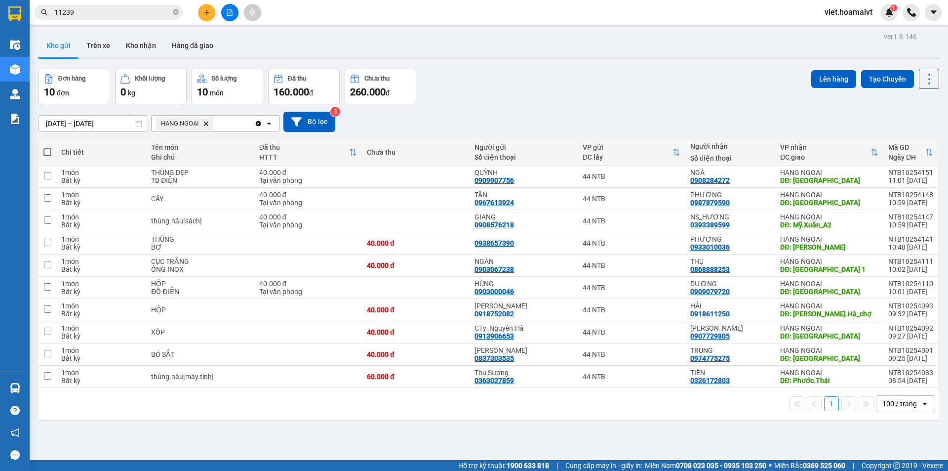
click at [206, 124] on icon "HANG NGOAI, close by backspace" at bounding box center [206, 123] width 4 height 4
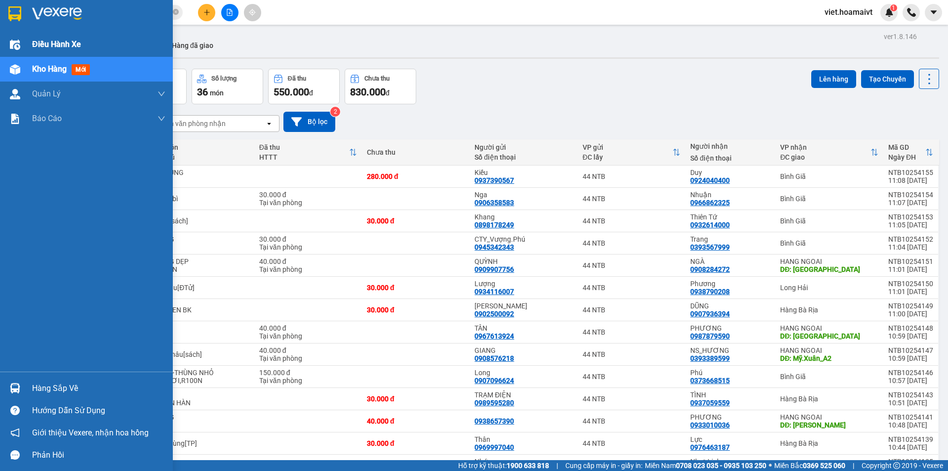
click at [17, 44] on img at bounding box center [15, 45] width 10 height 10
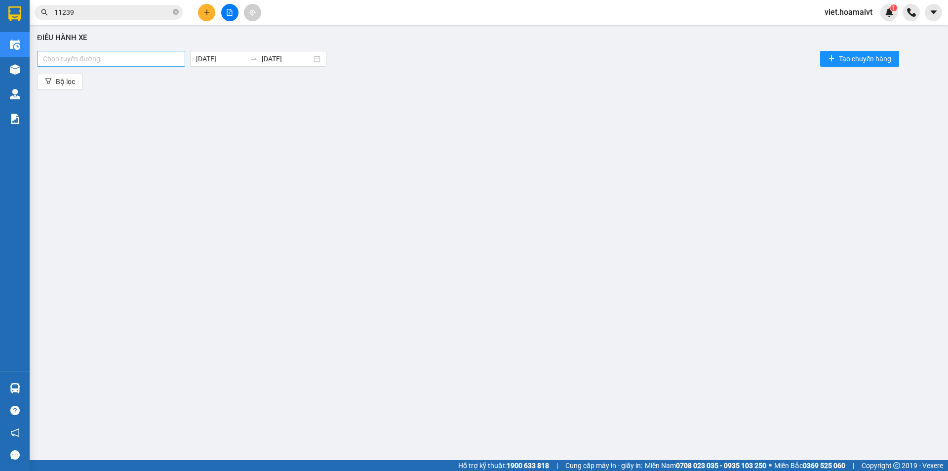
click at [109, 59] on div at bounding box center [111, 59] width 143 height 12
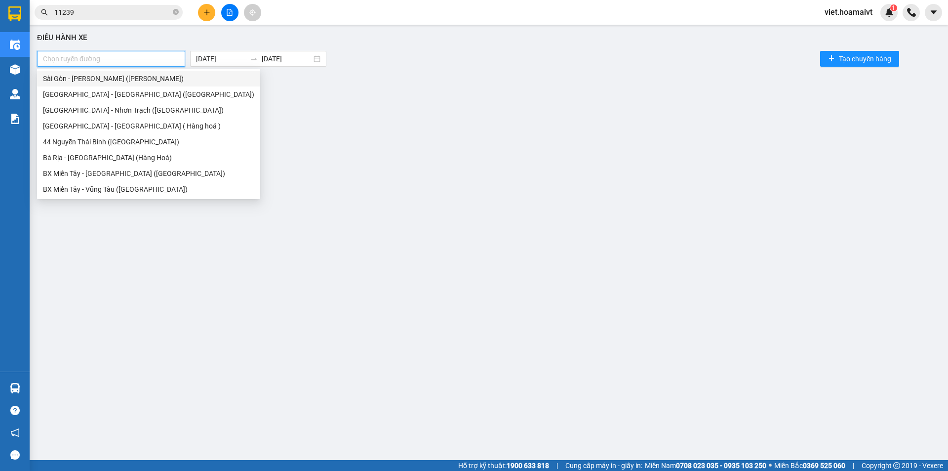
click at [132, 81] on div "Sài Gòn - [PERSON_NAME] ([PERSON_NAME])" at bounding box center [148, 78] width 211 height 11
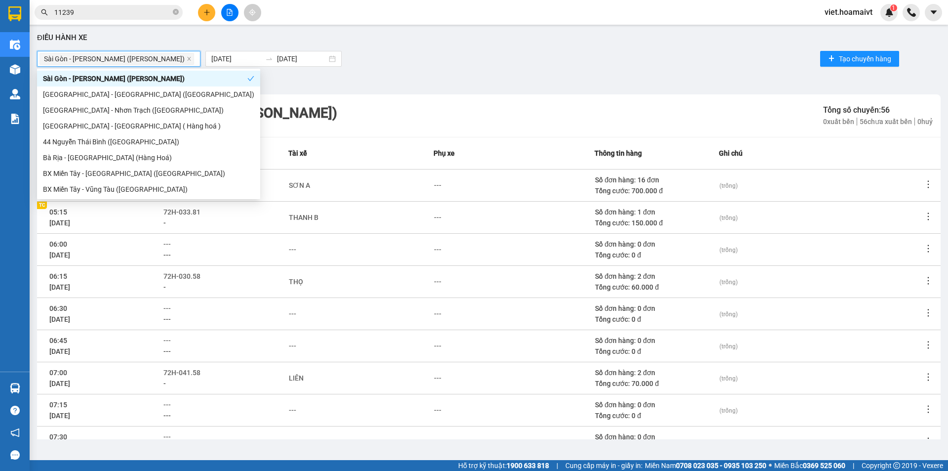
scroll to position [91, 0]
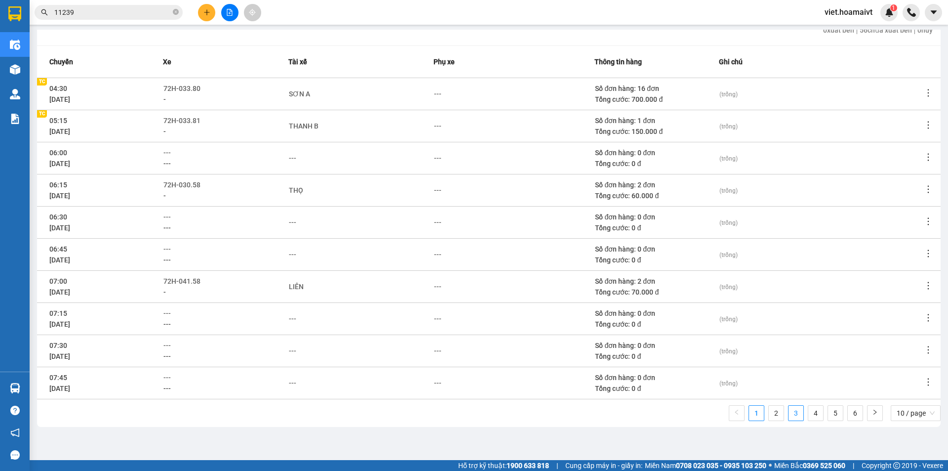
click at [790, 412] on link "3" at bounding box center [796, 412] width 15 height 15
